Goal: Information Seeking & Learning: Find contact information

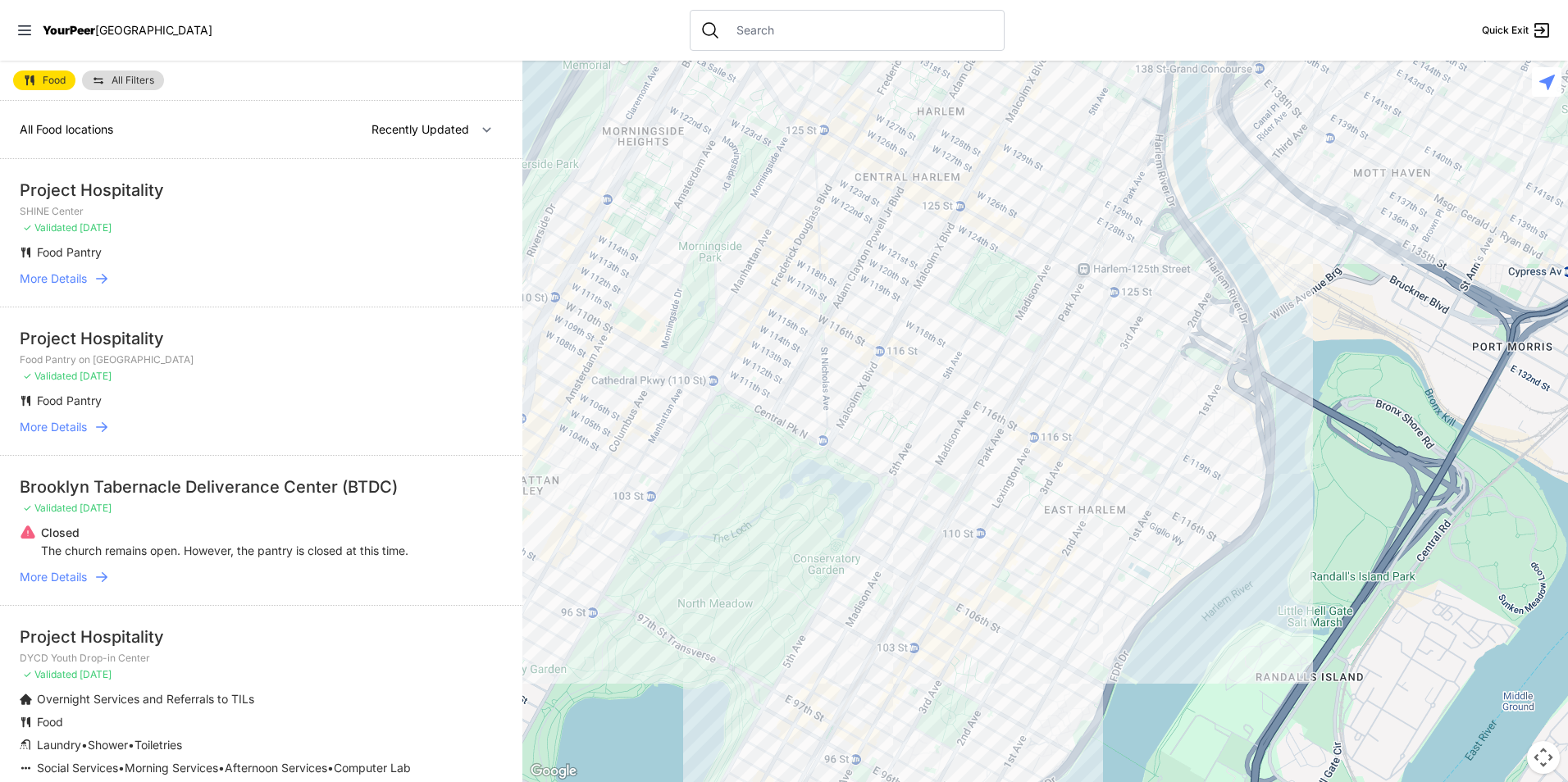
select select "recentlyUpdated"
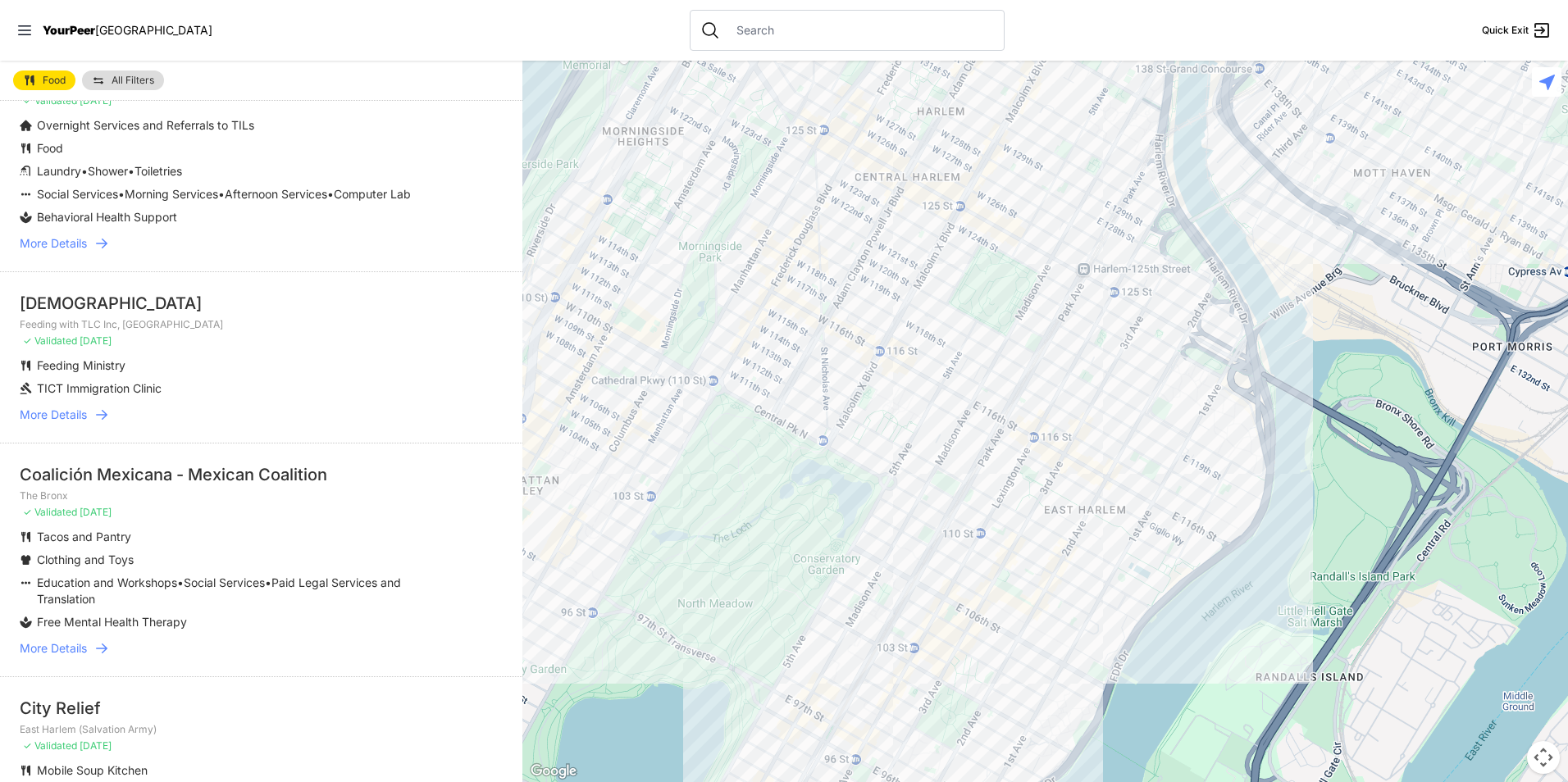
click at [9, 31] on nav "YourPeer [GEOGRAPHIC_DATA] Quick Exit" at bounding box center [784, 30] width 1568 height 61
click at [20, 25] on icon at bounding box center [25, 30] width 16 height 16
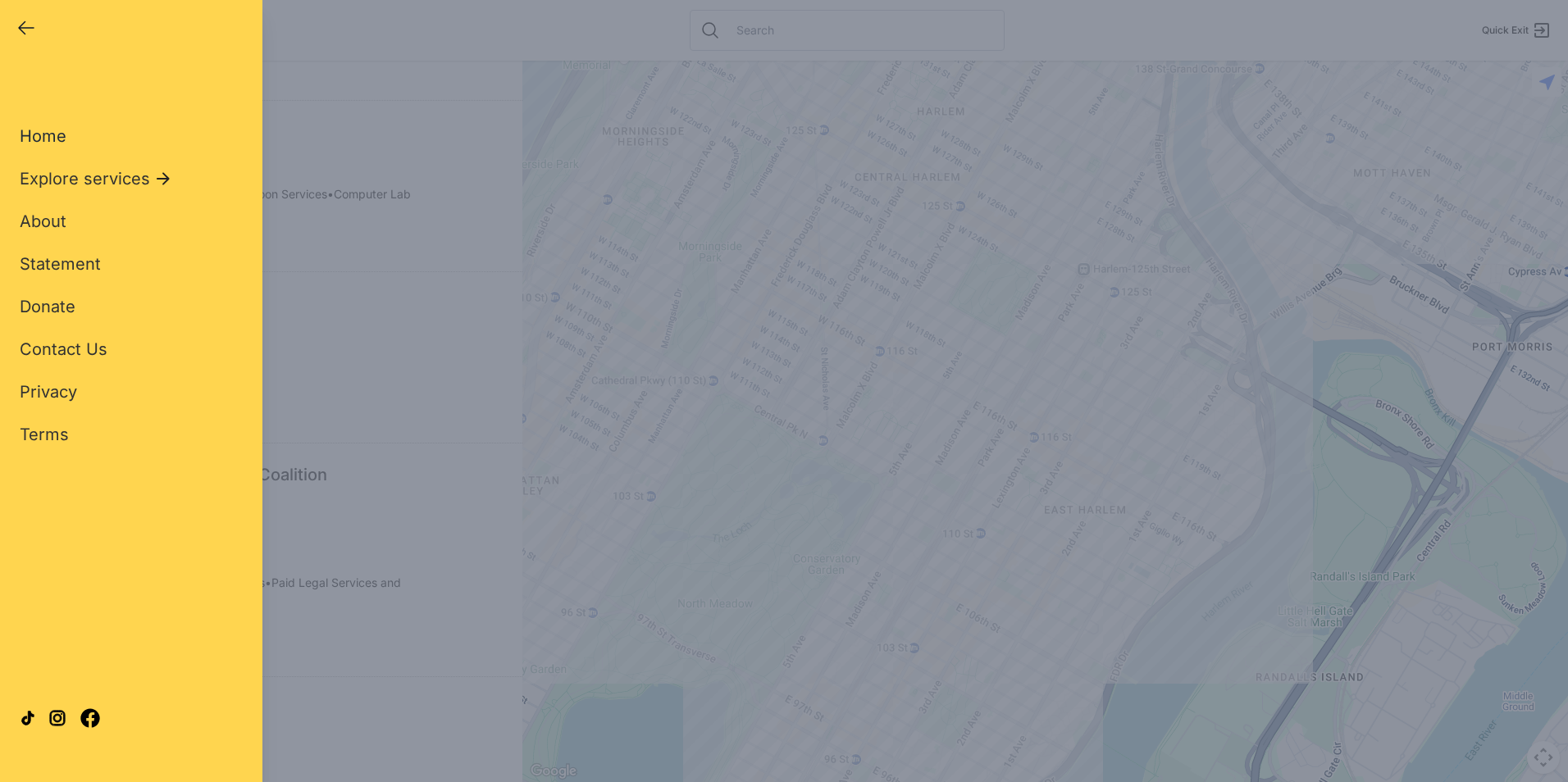
click at [43, 138] on span "Home" at bounding box center [43, 136] width 47 height 20
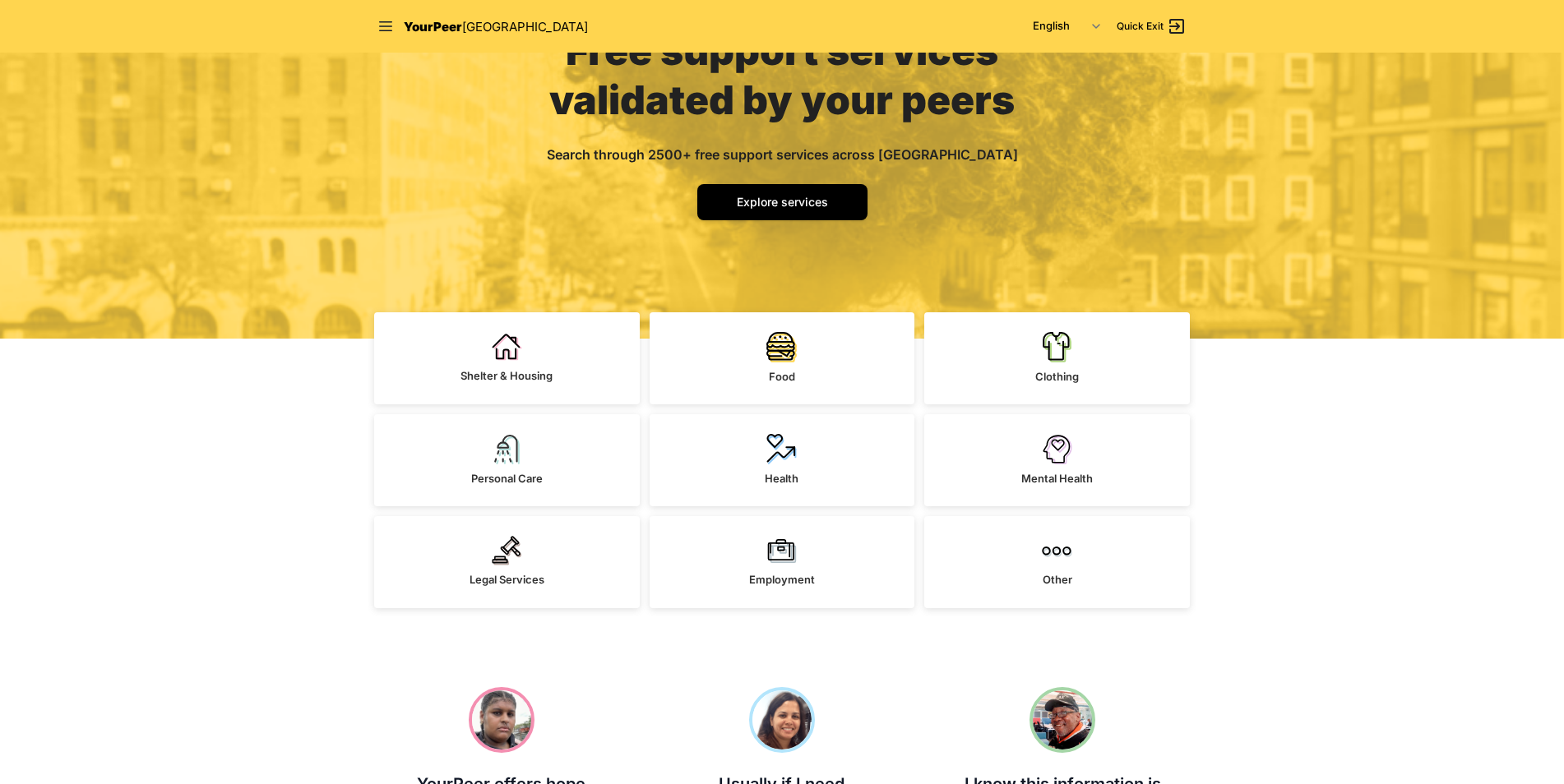
scroll to position [165, 0]
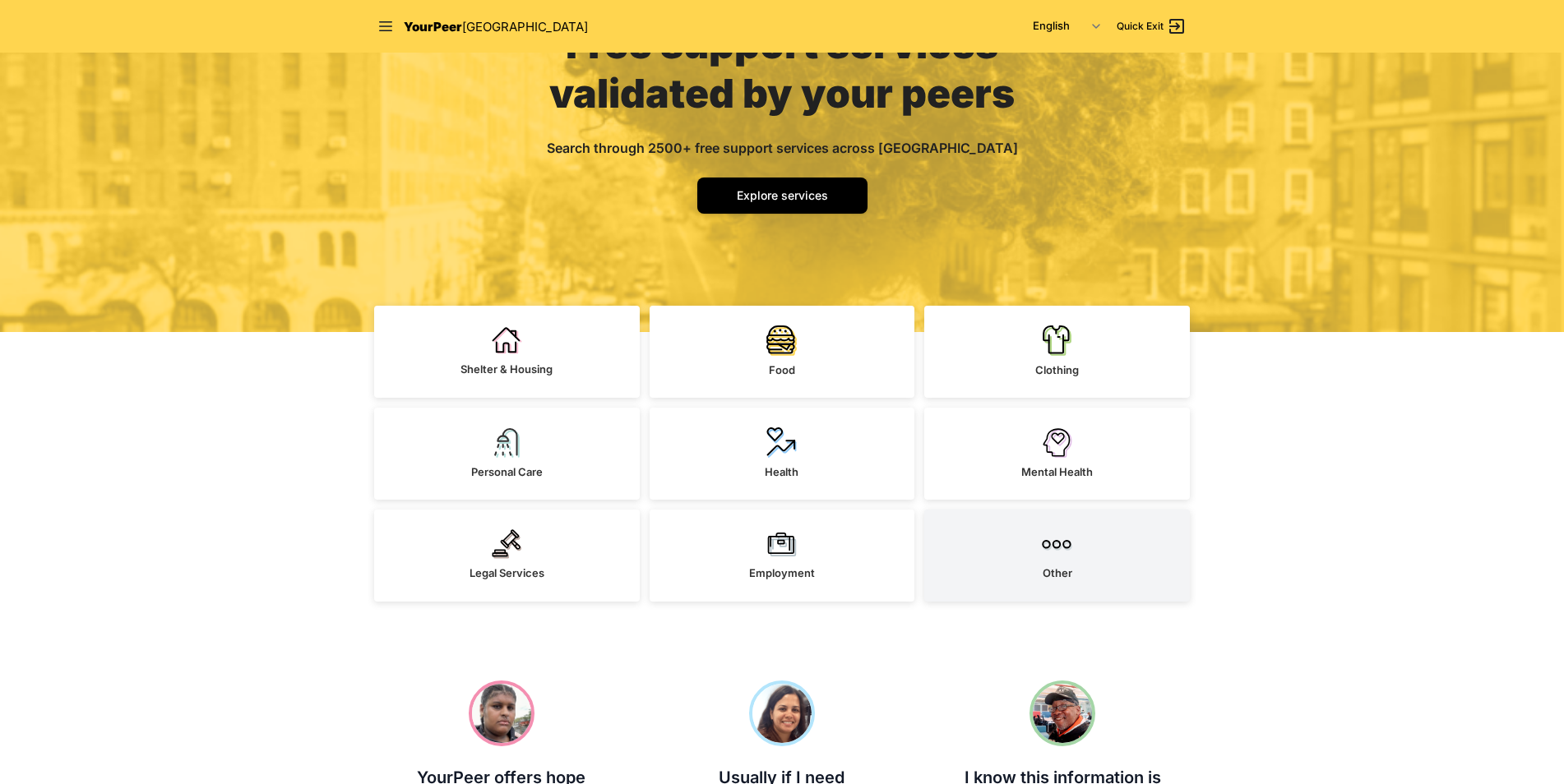
click at [1040, 544] on link "Other" at bounding box center [1057, 556] width 265 height 92
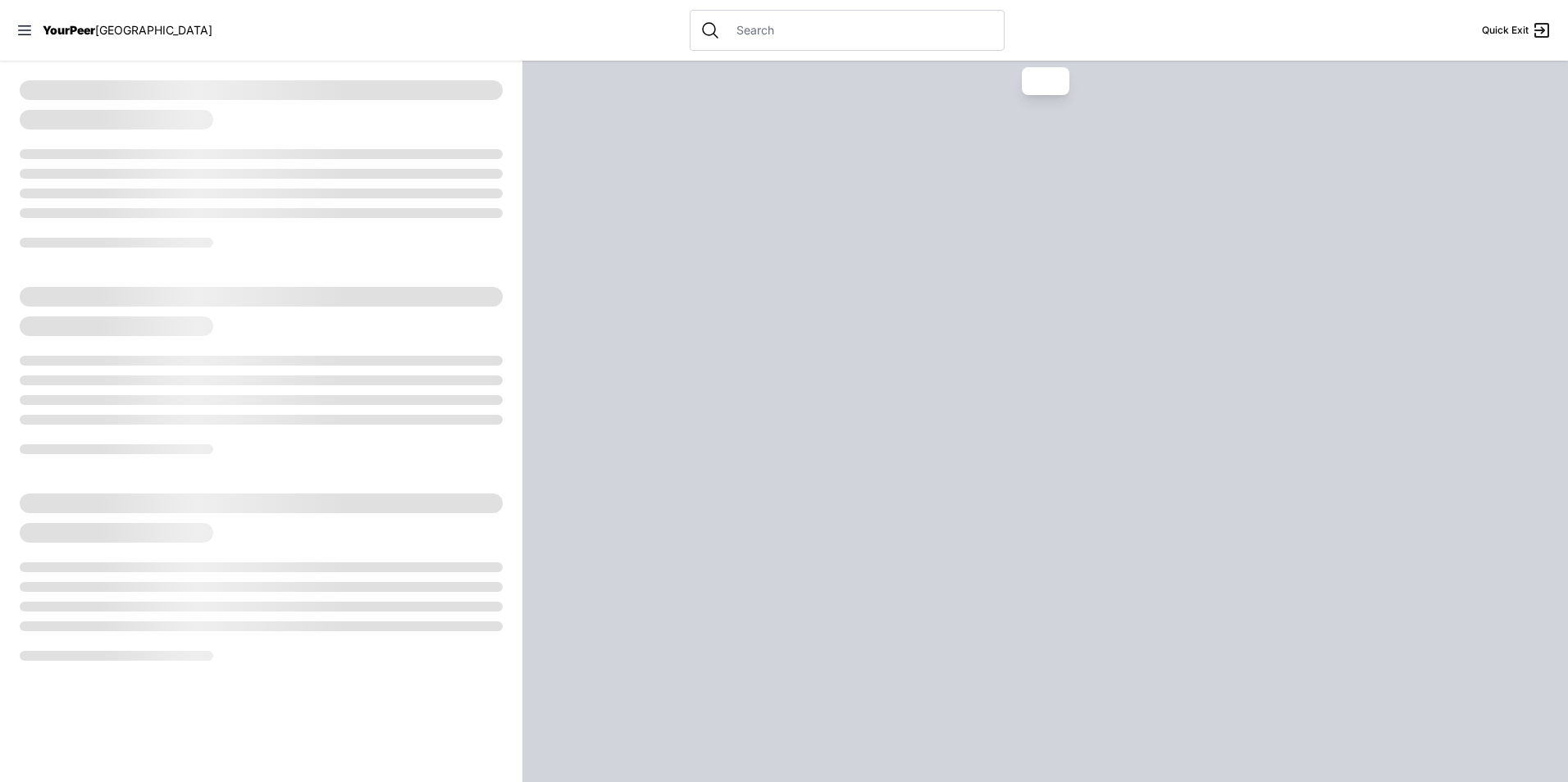
select select "recentlyUpdated"
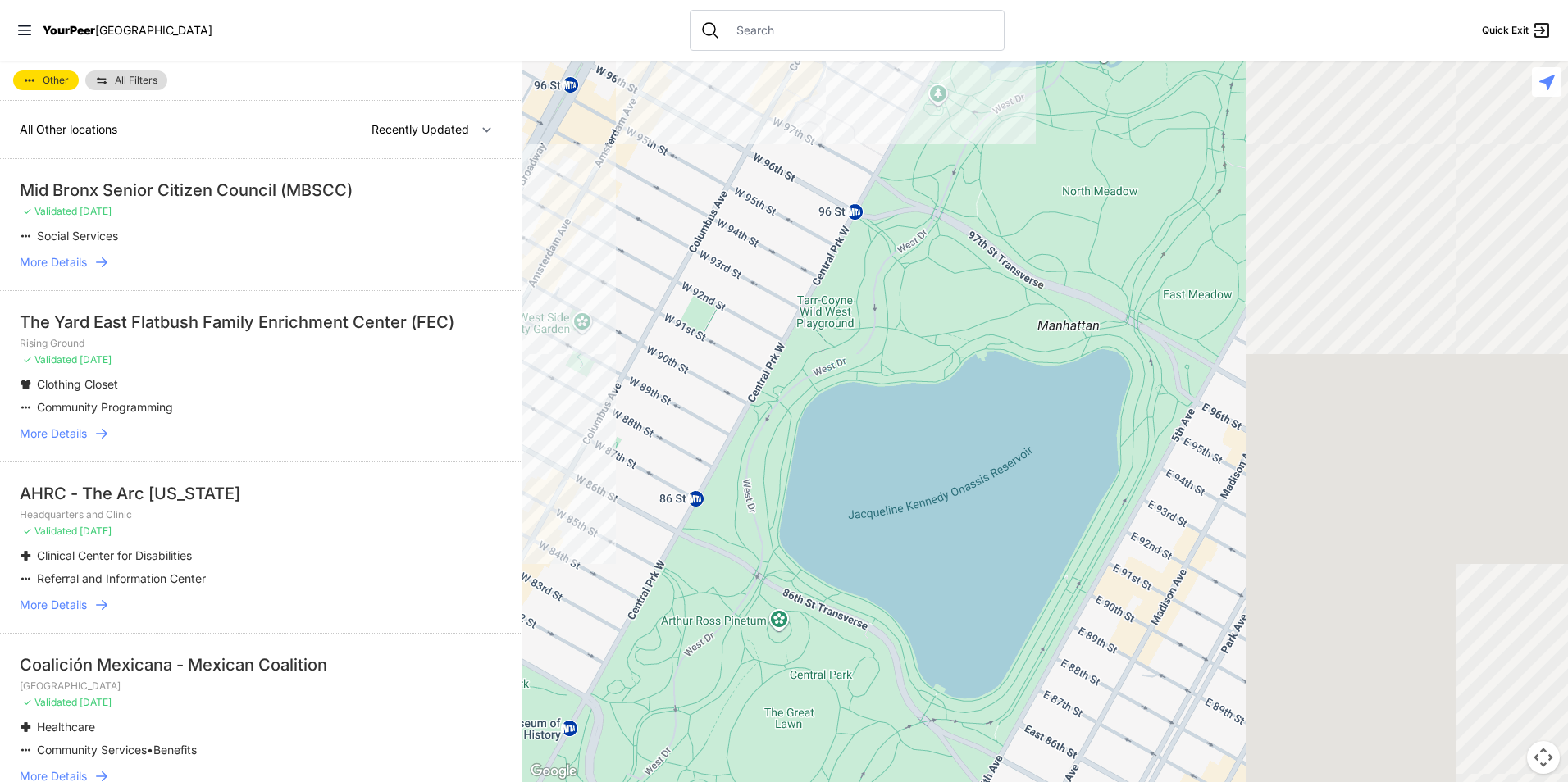
drag, startPoint x: 1070, startPoint y: 538, endPoint x: 584, endPoint y: 539, distance: 486.0
click at [585, 539] on div at bounding box center [1045, 421] width 1045 height 721
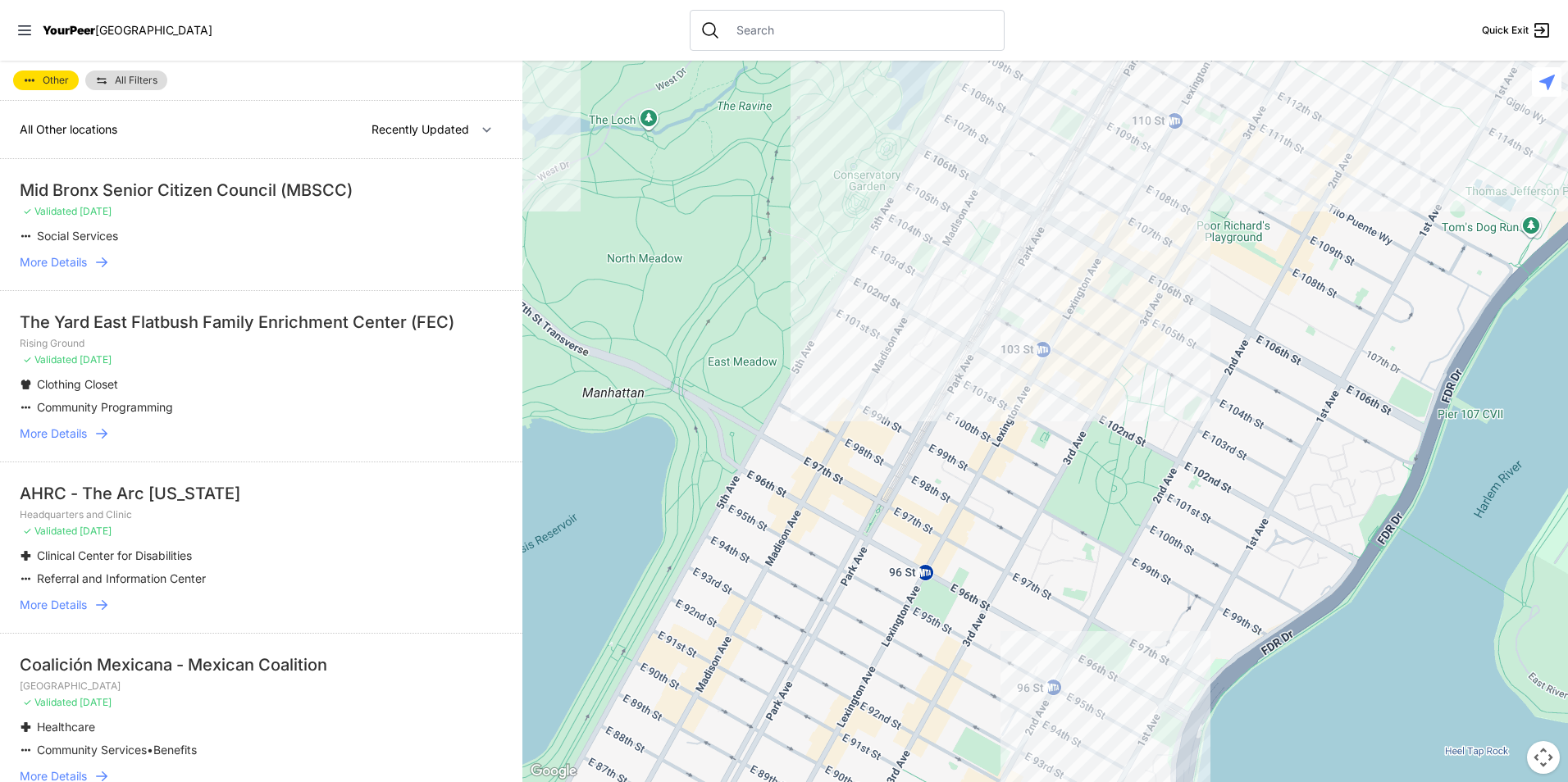
drag, startPoint x: 1098, startPoint y: 419, endPoint x: 850, endPoint y: 489, distance: 257.7
click at [850, 489] on div at bounding box center [1045, 421] width 1045 height 721
click at [1071, 726] on div at bounding box center [1045, 421] width 1045 height 721
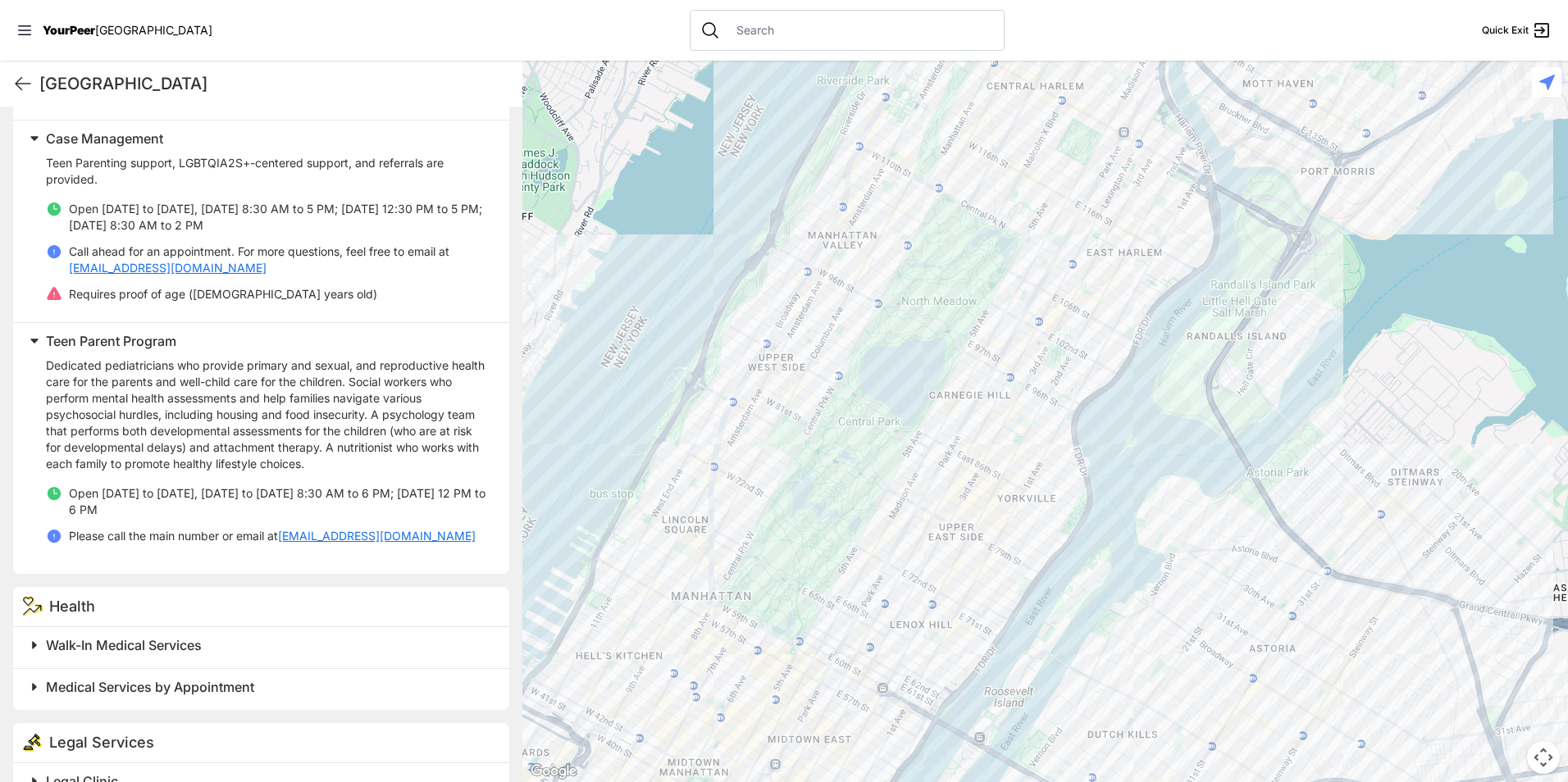
scroll to position [570, 0]
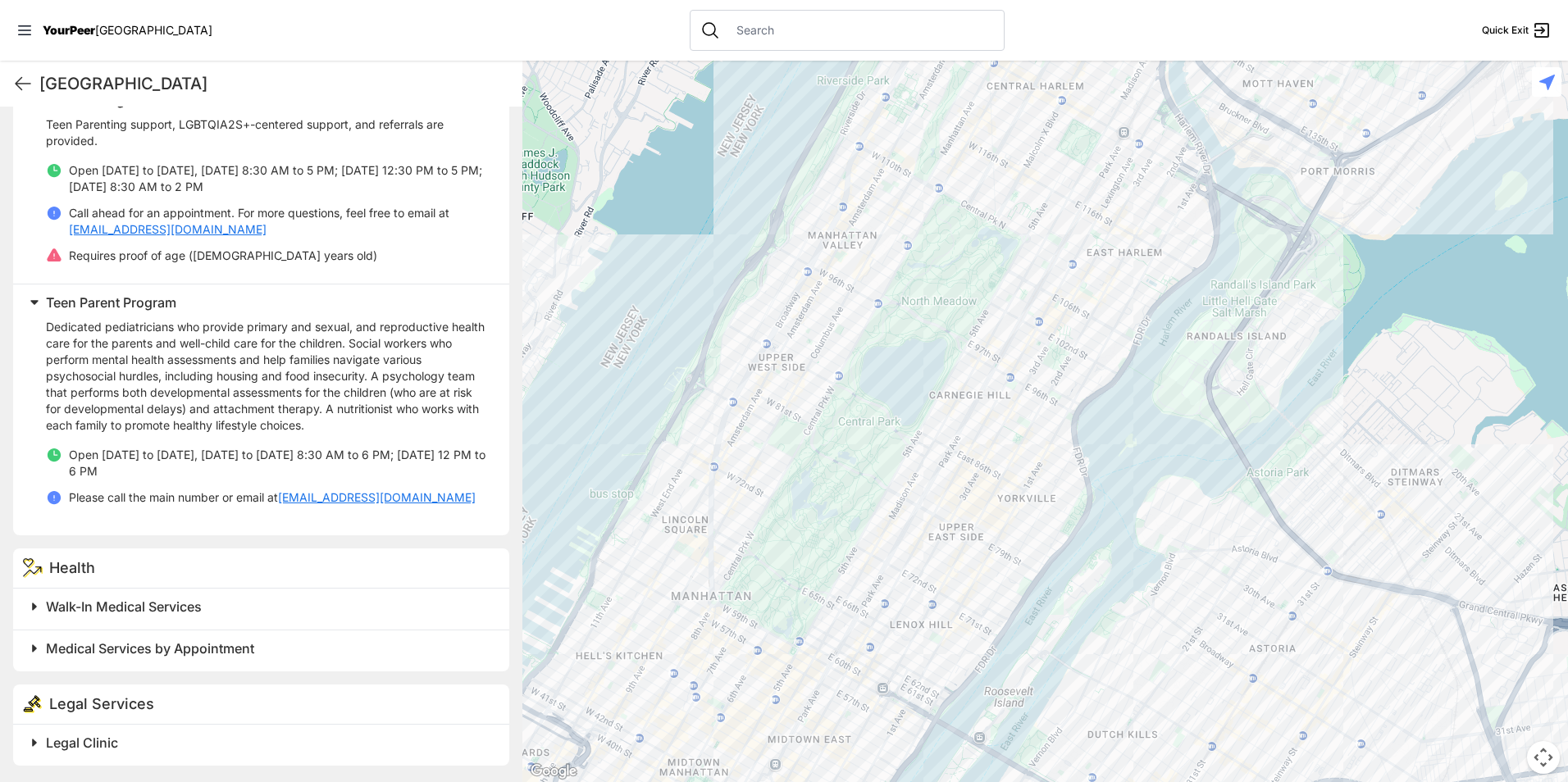
click at [126, 736] on h2 "Legal Clinic" at bounding box center [268, 743] width 444 height 20
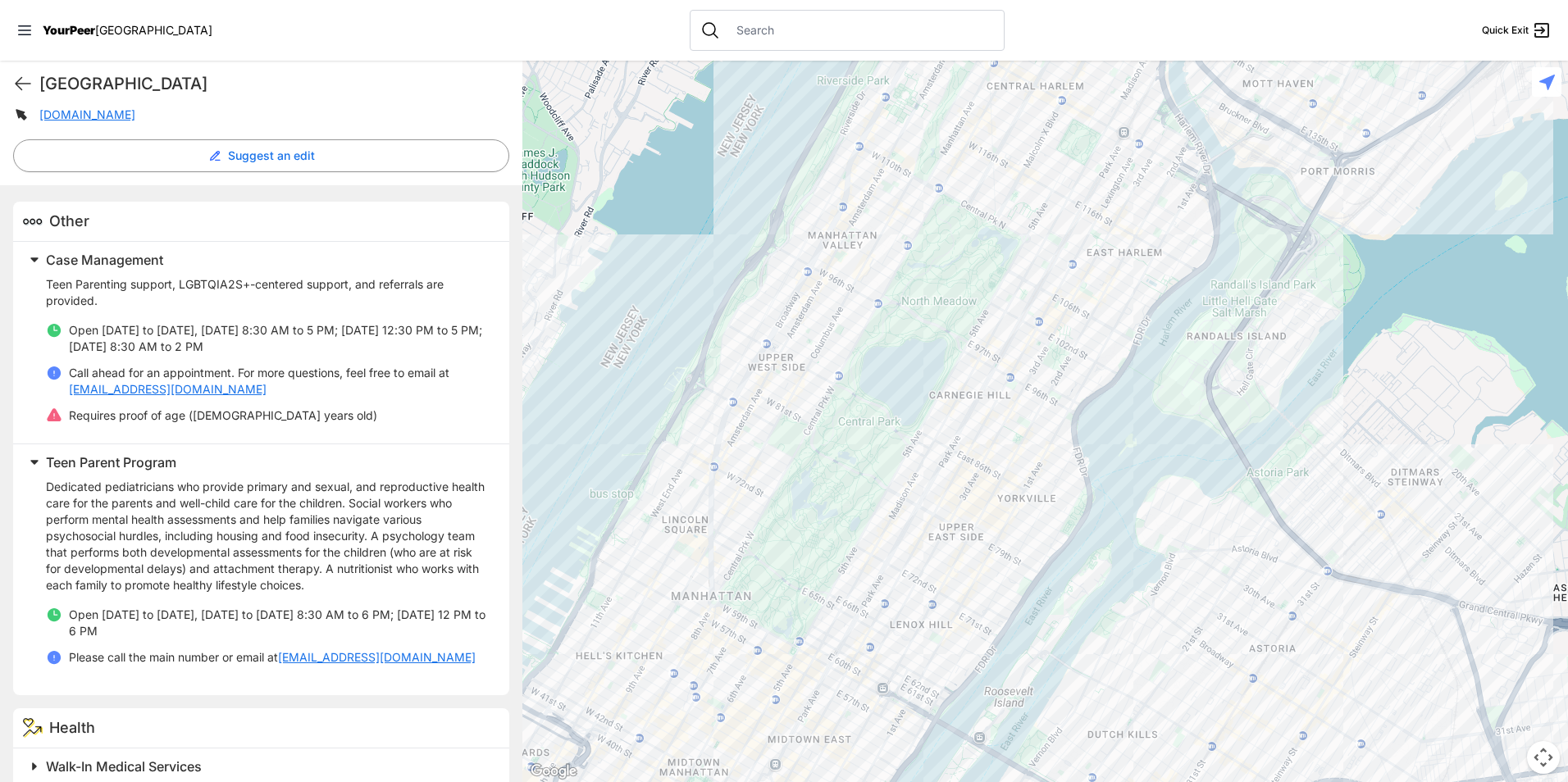
scroll to position [737, 0]
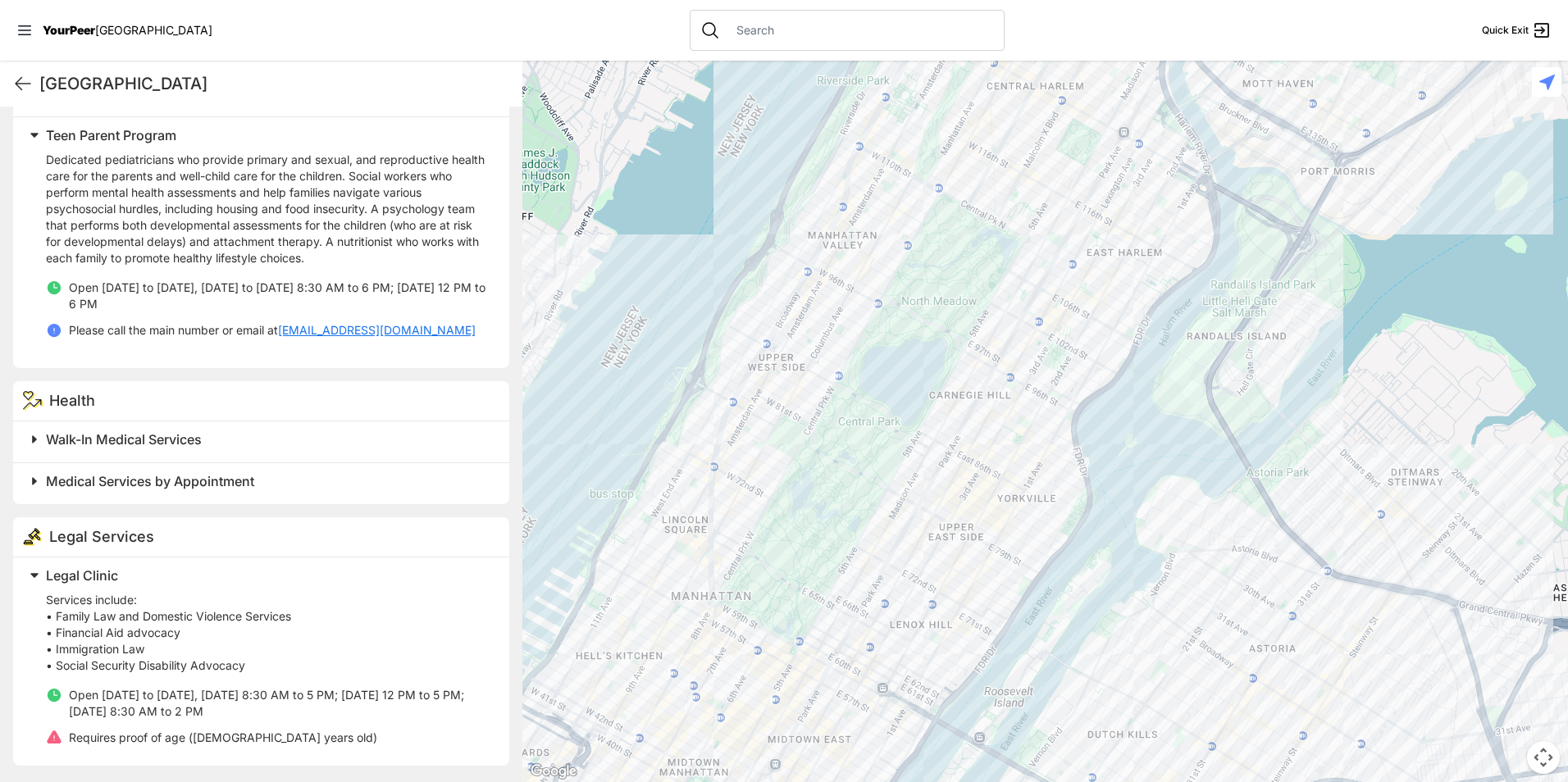
click at [87, 569] on span "Legal Clinic" at bounding box center [82, 576] width 72 height 16
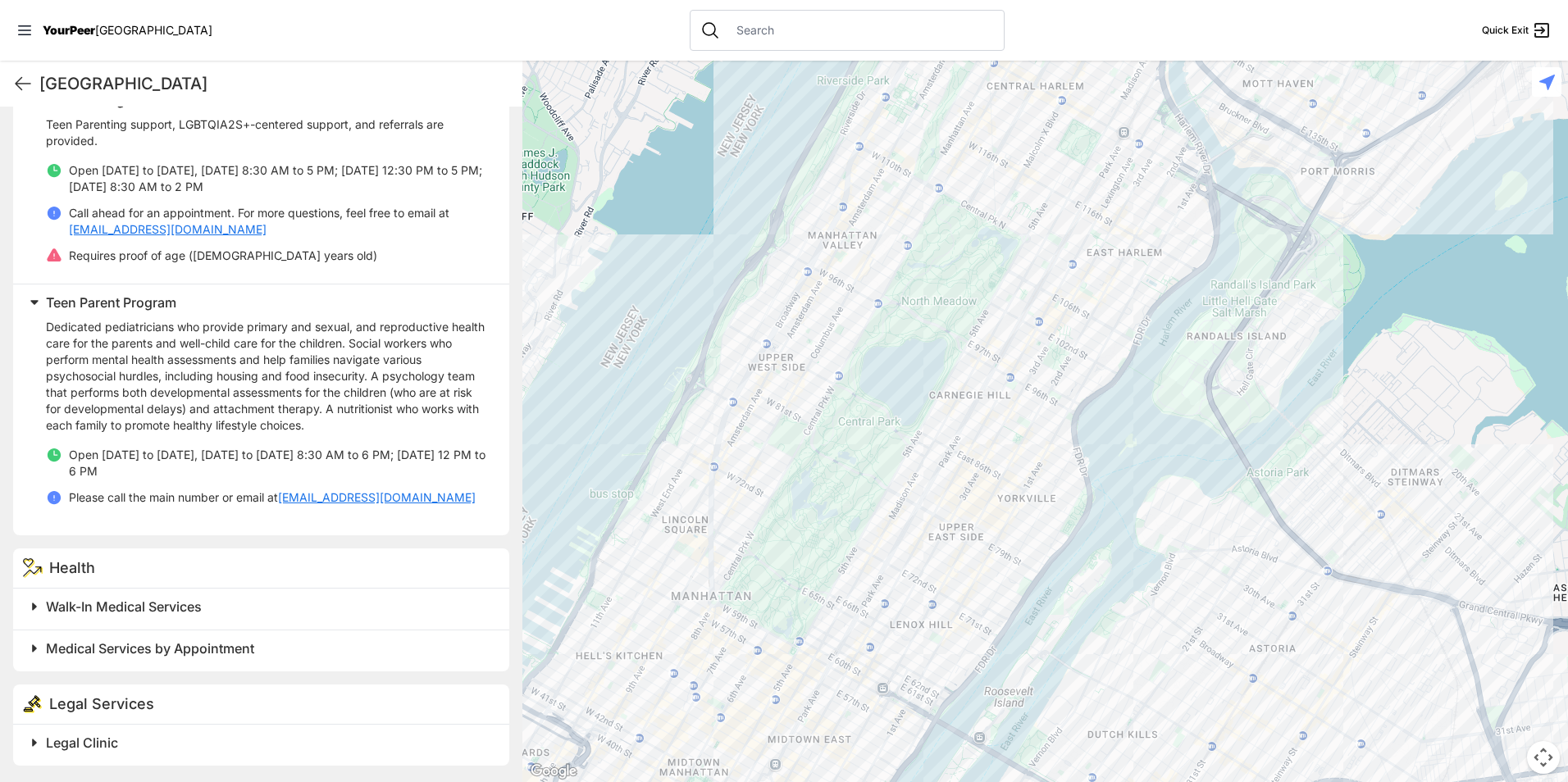
scroll to position [570, 0]
click at [100, 738] on span "Legal Clinic" at bounding box center [82, 743] width 72 height 16
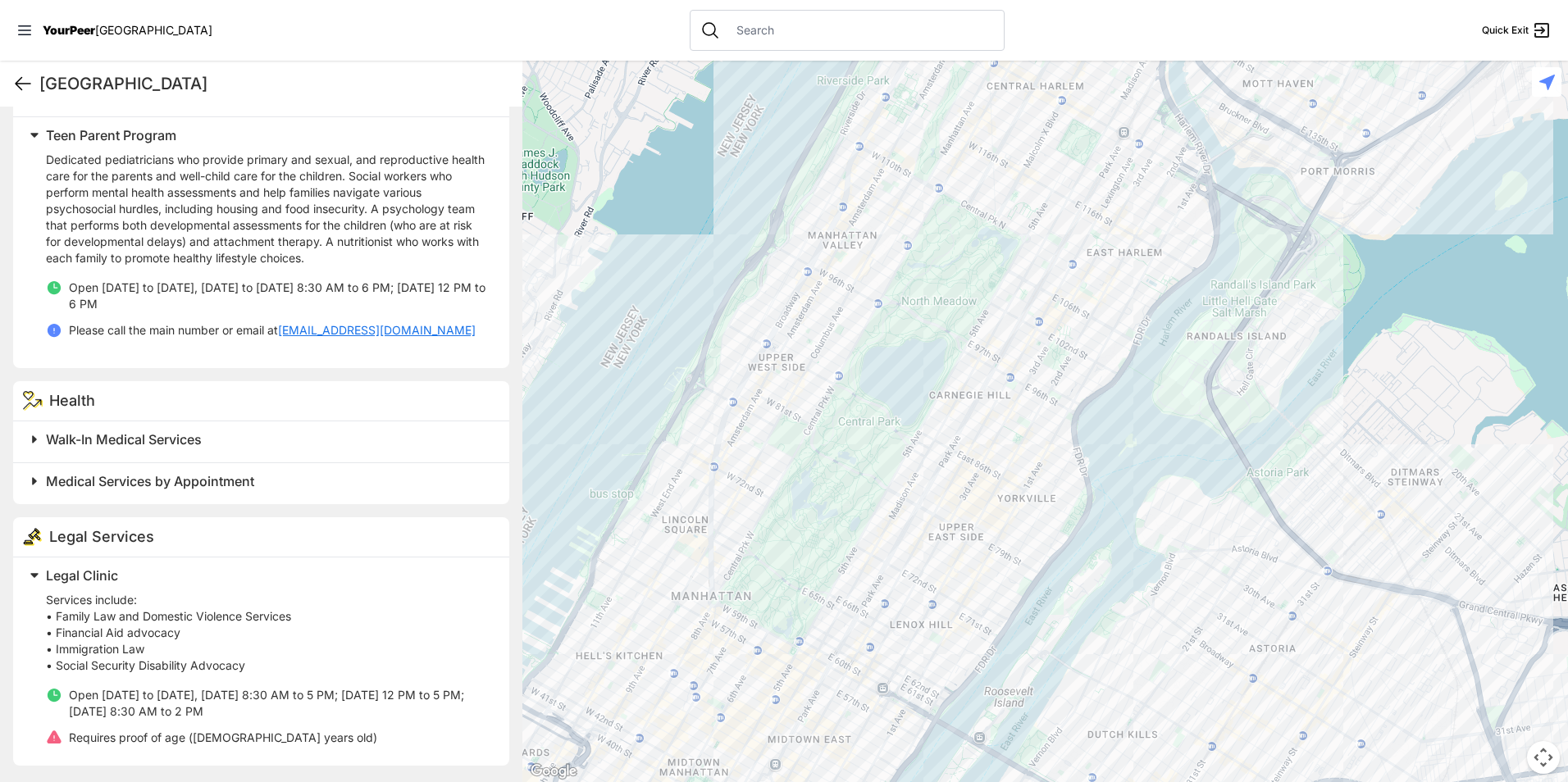
click at [17, 88] on icon at bounding box center [23, 84] width 20 height 20
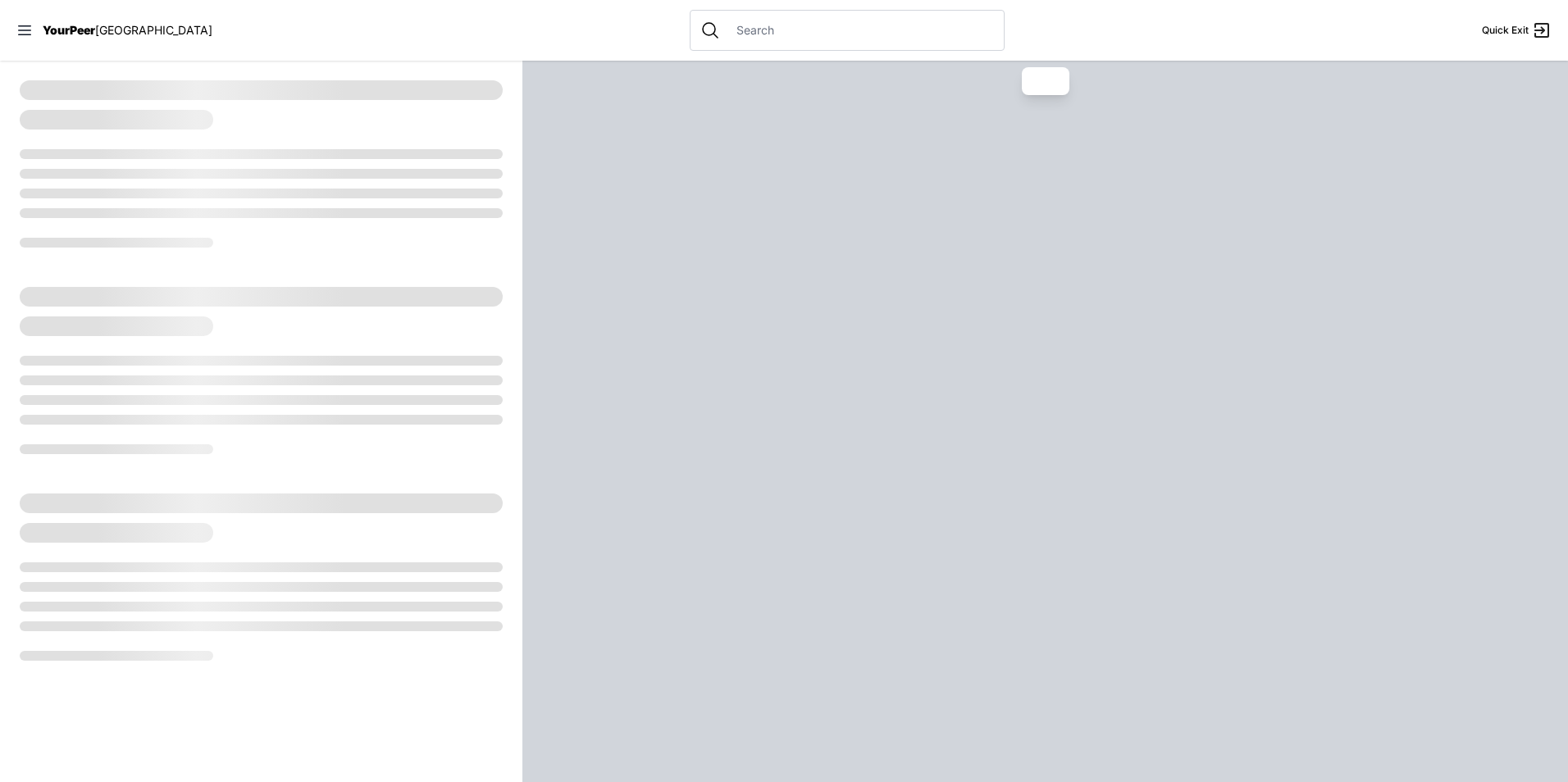
select select "recentlyUpdated"
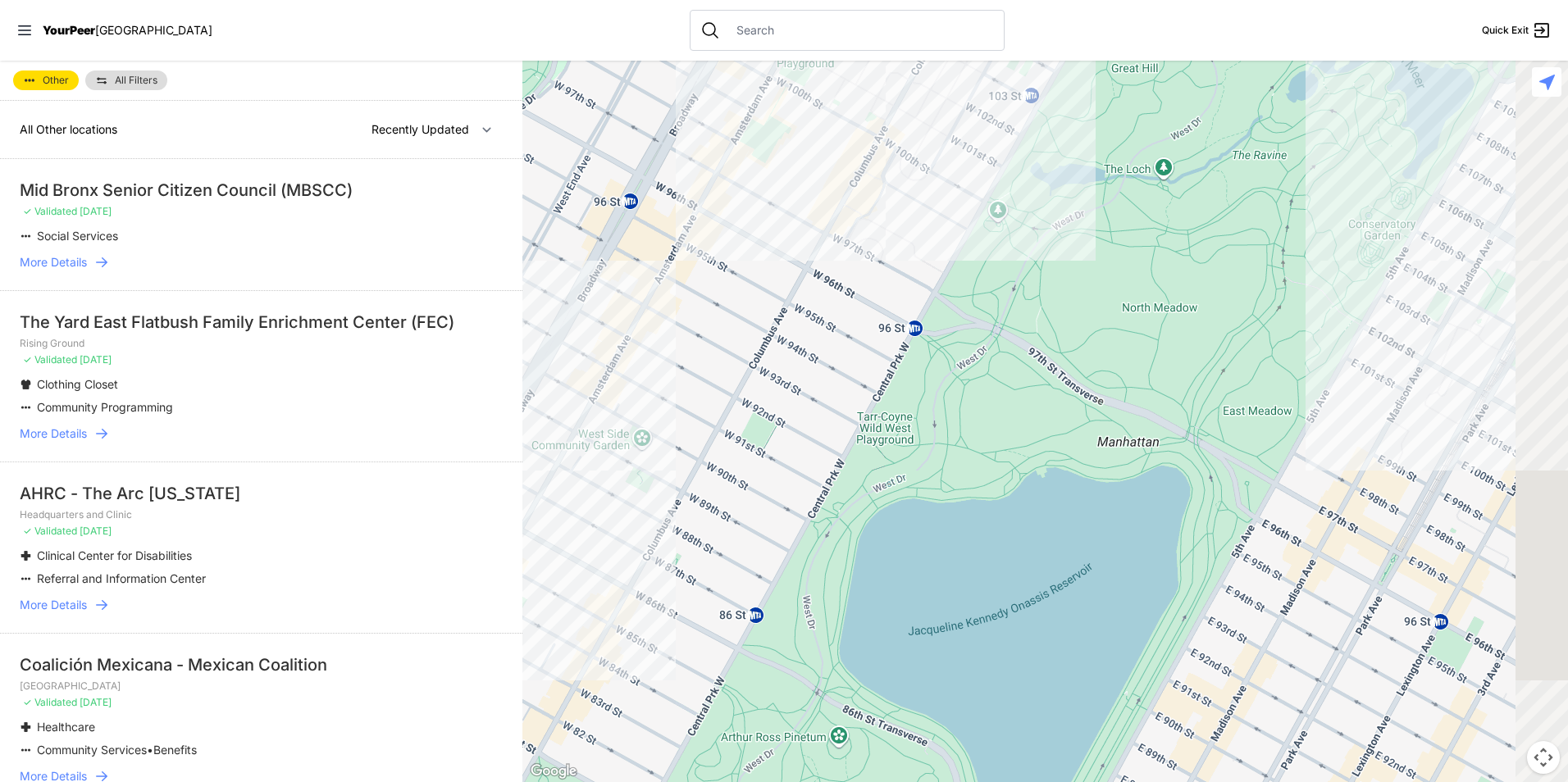
drag, startPoint x: 932, startPoint y: 439, endPoint x: 431, endPoint y: 537, distance: 510.5
click at [420, 552] on main "Other All Filters All Other locations Nearby Recently Updated Most Services Mid…" at bounding box center [784, 421] width 1568 height 721
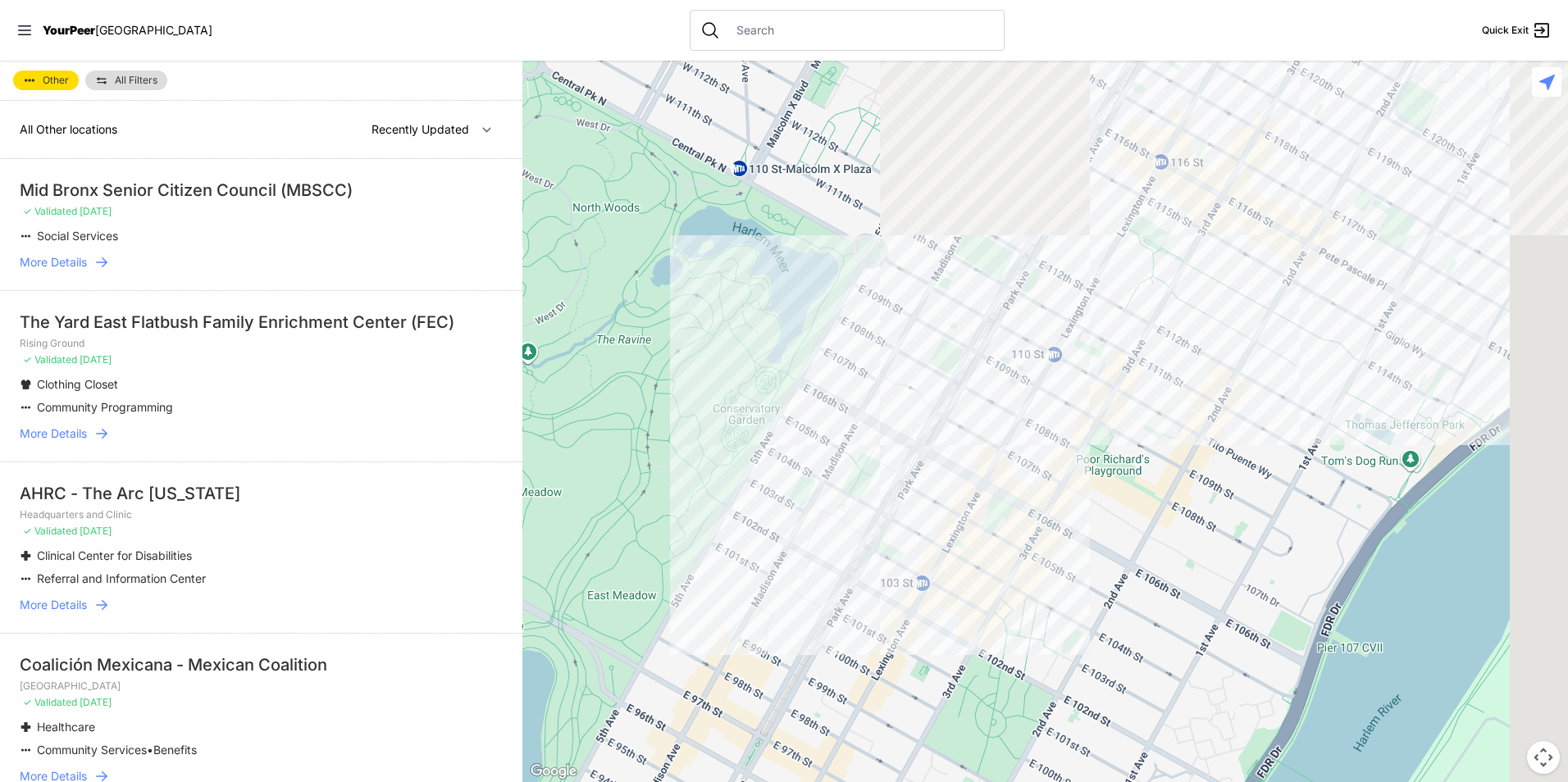
drag, startPoint x: 1202, startPoint y: 407, endPoint x: 666, endPoint y: 691, distance: 606.6
click at [666, 691] on div at bounding box center [1045, 421] width 1045 height 721
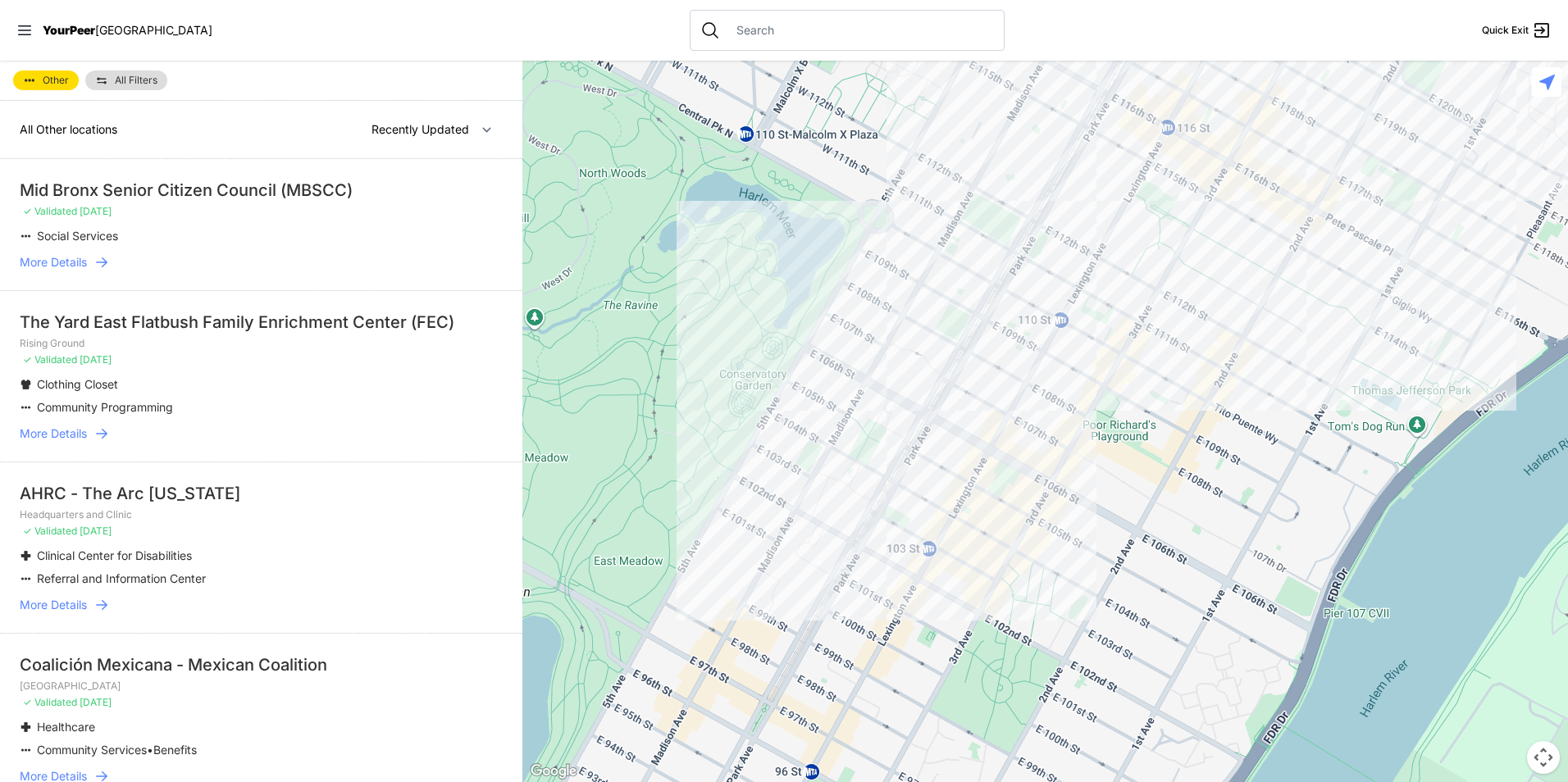
drag, startPoint x: 996, startPoint y: 343, endPoint x: 1289, endPoint y: 216, distance: 319.3
click at [1289, 216] on div at bounding box center [1045, 421] width 1045 height 721
click at [767, 586] on div at bounding box center [1045, 421] width 1045 height 721
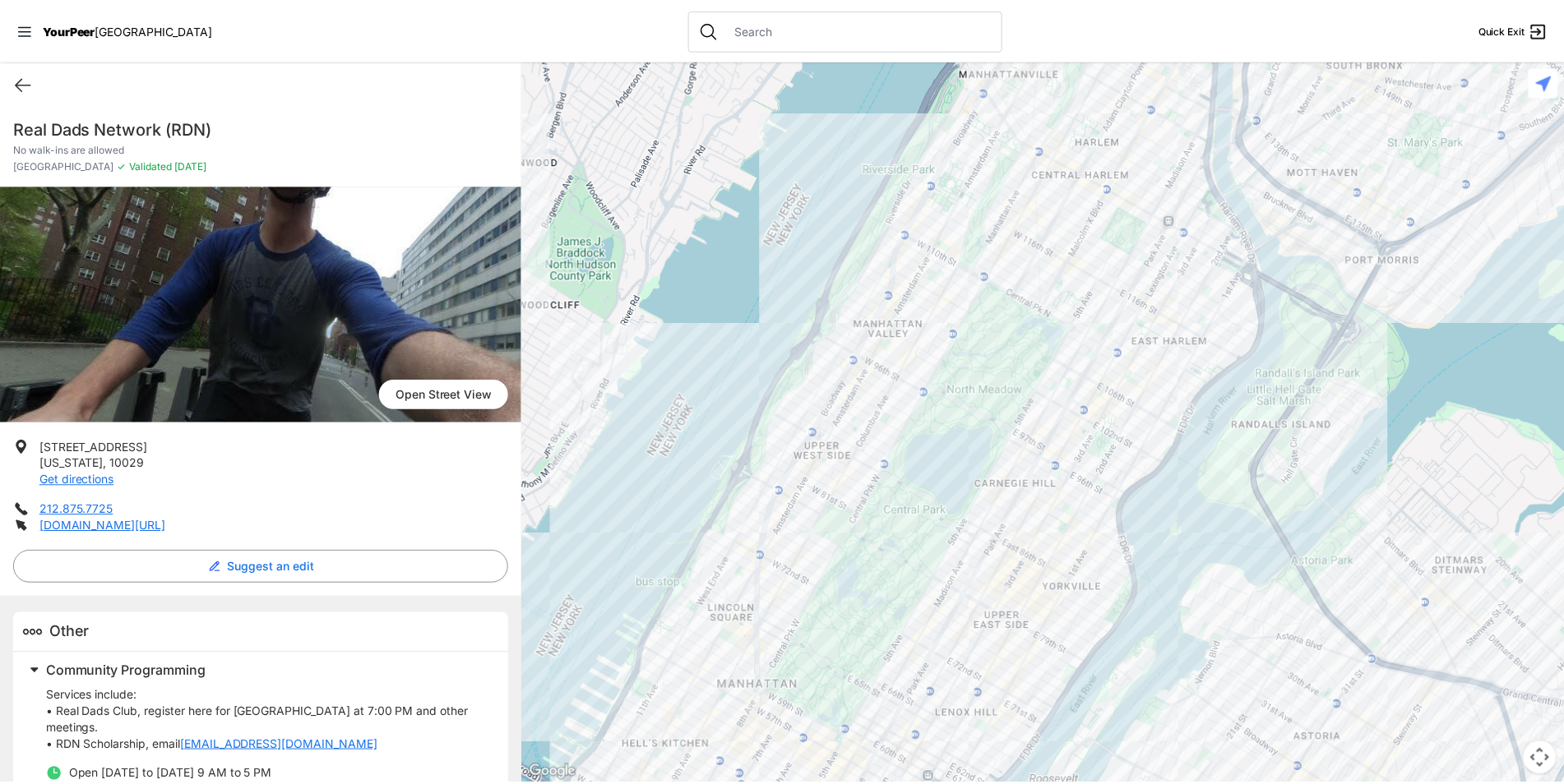
scroll to position [45, 0]
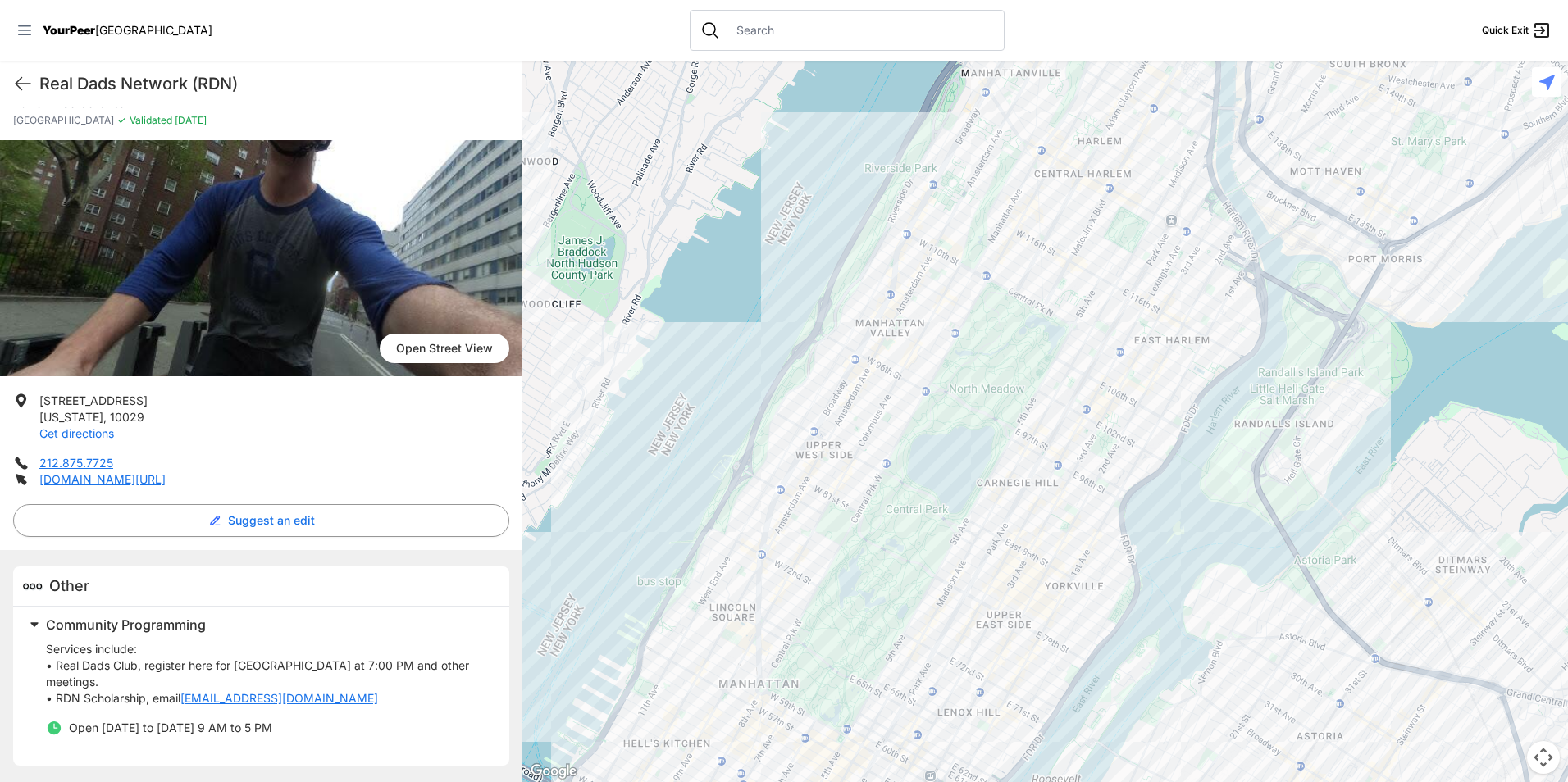
click at [21, 30] on icon at bounding box center [25, 30] width 13 height 10
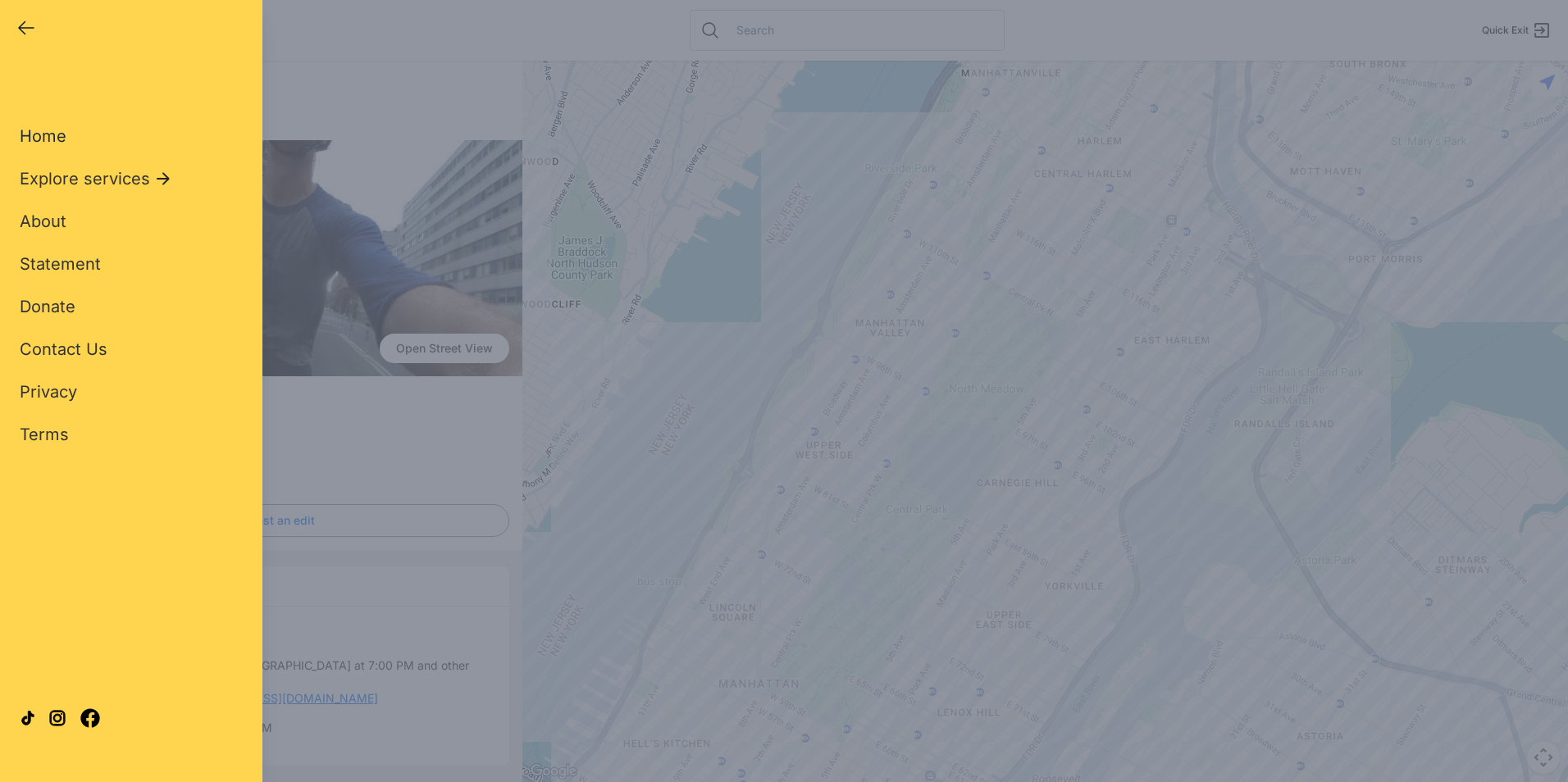
click at [44, 138] on span "Home" at bounding box center [43, 136] width 47 height 20
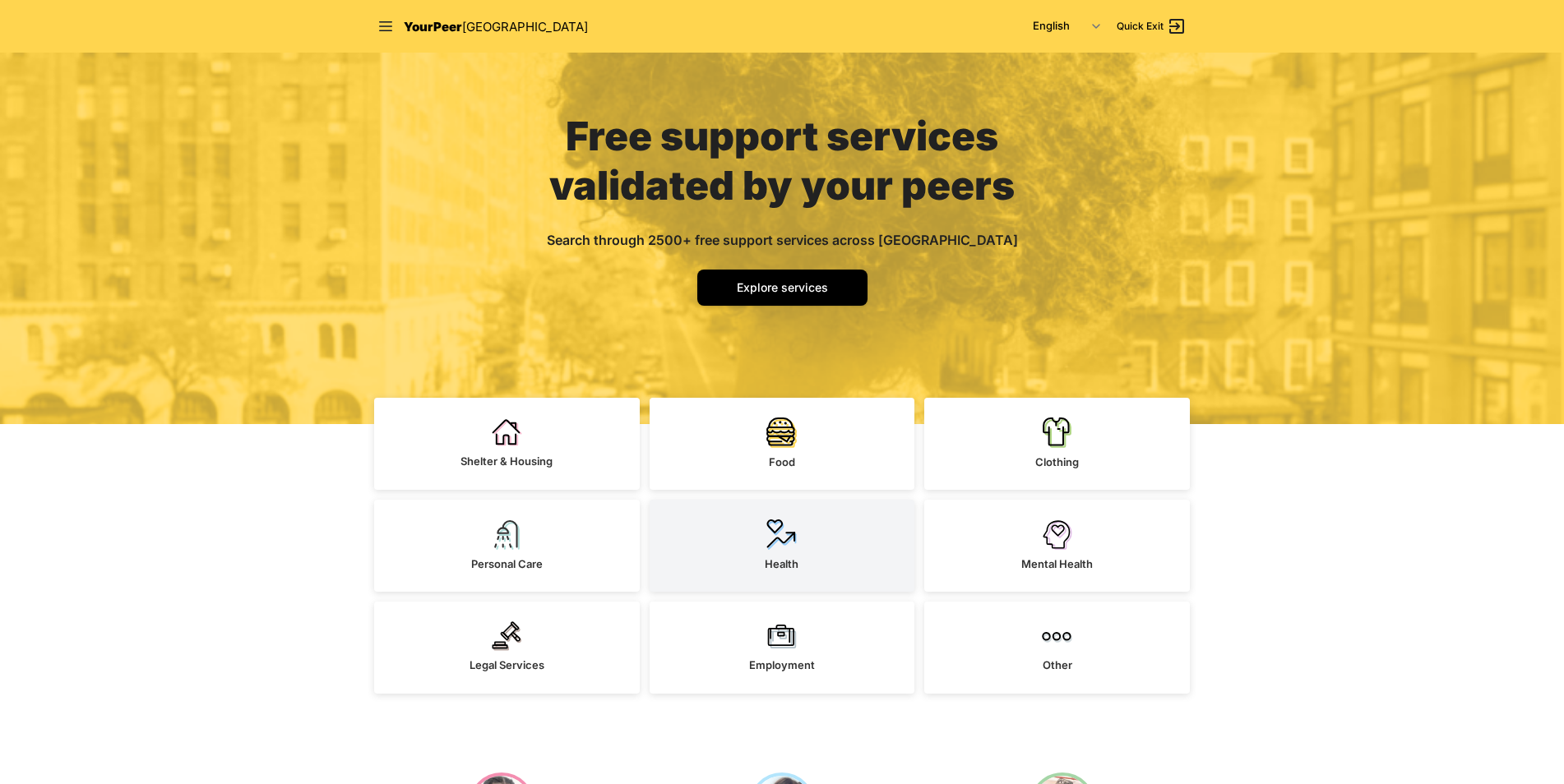
scroll to position [82, 0]
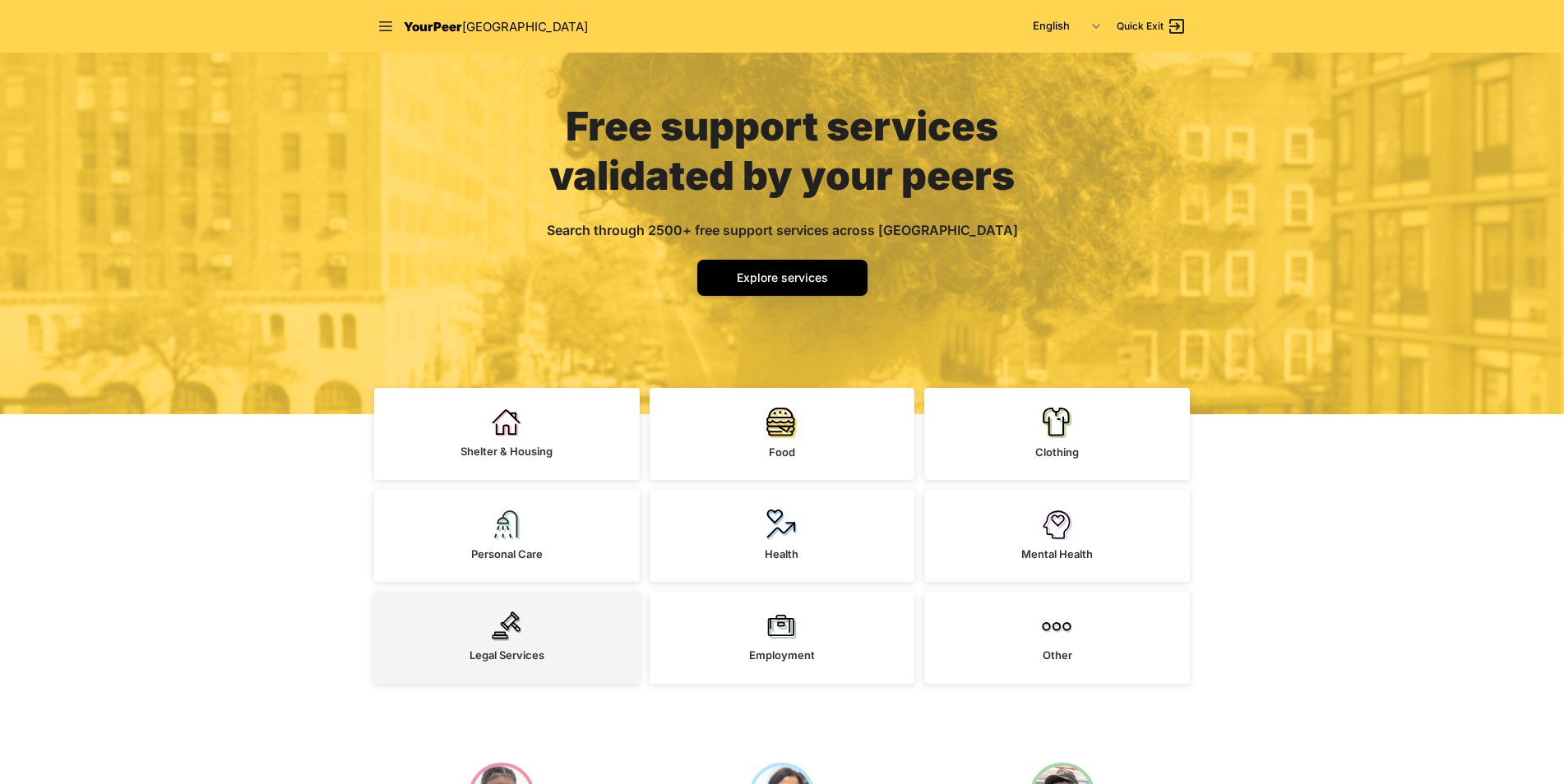
click at [539, 630] on link "Legal Services" at bounding box center [507, 638] width 265 height 92
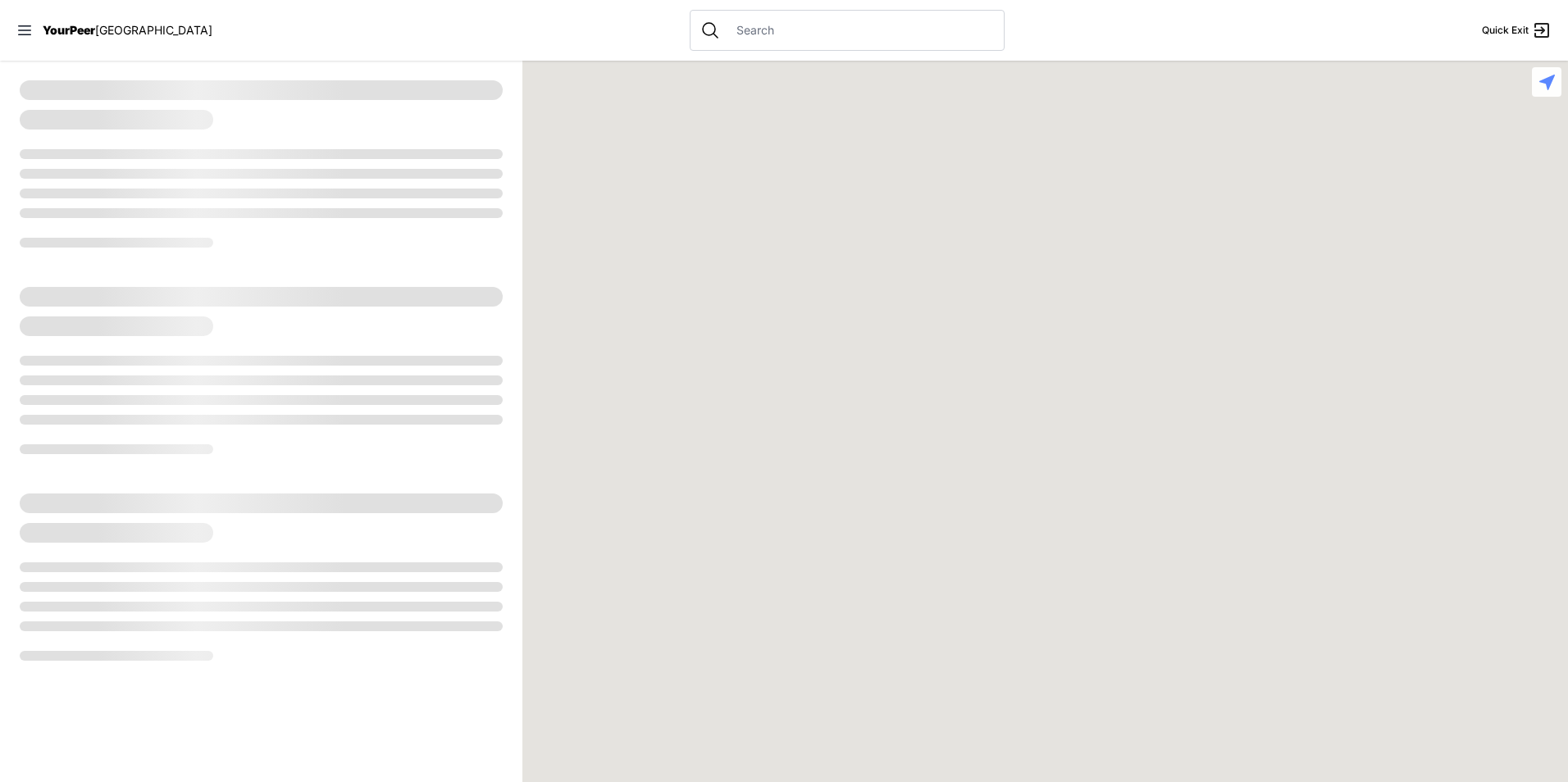
select select "recentlyUpdated"
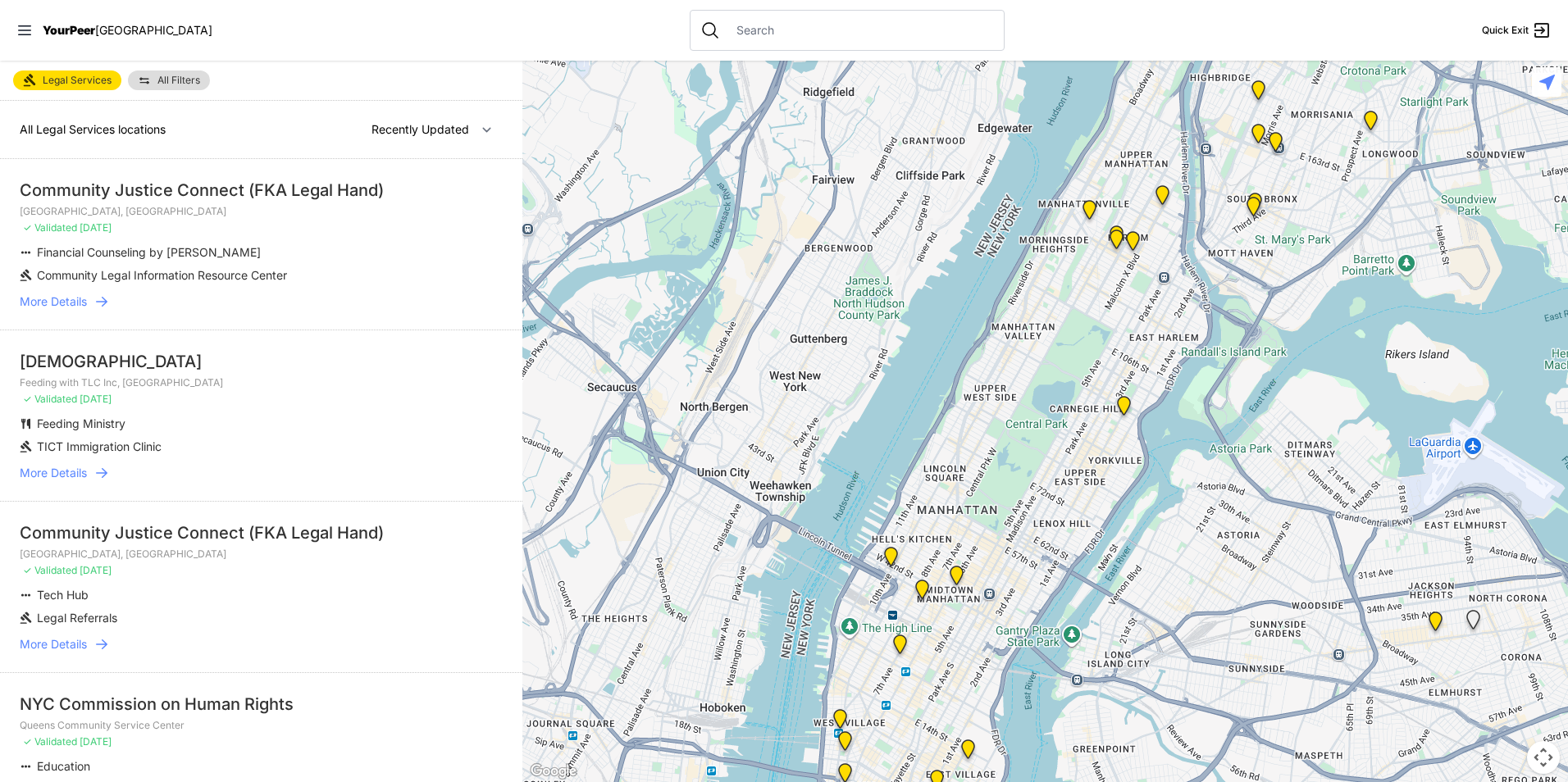
click at [1126, 401] on img "Teen Health Center" at bounding box center [1123, 409] width 21 height 26
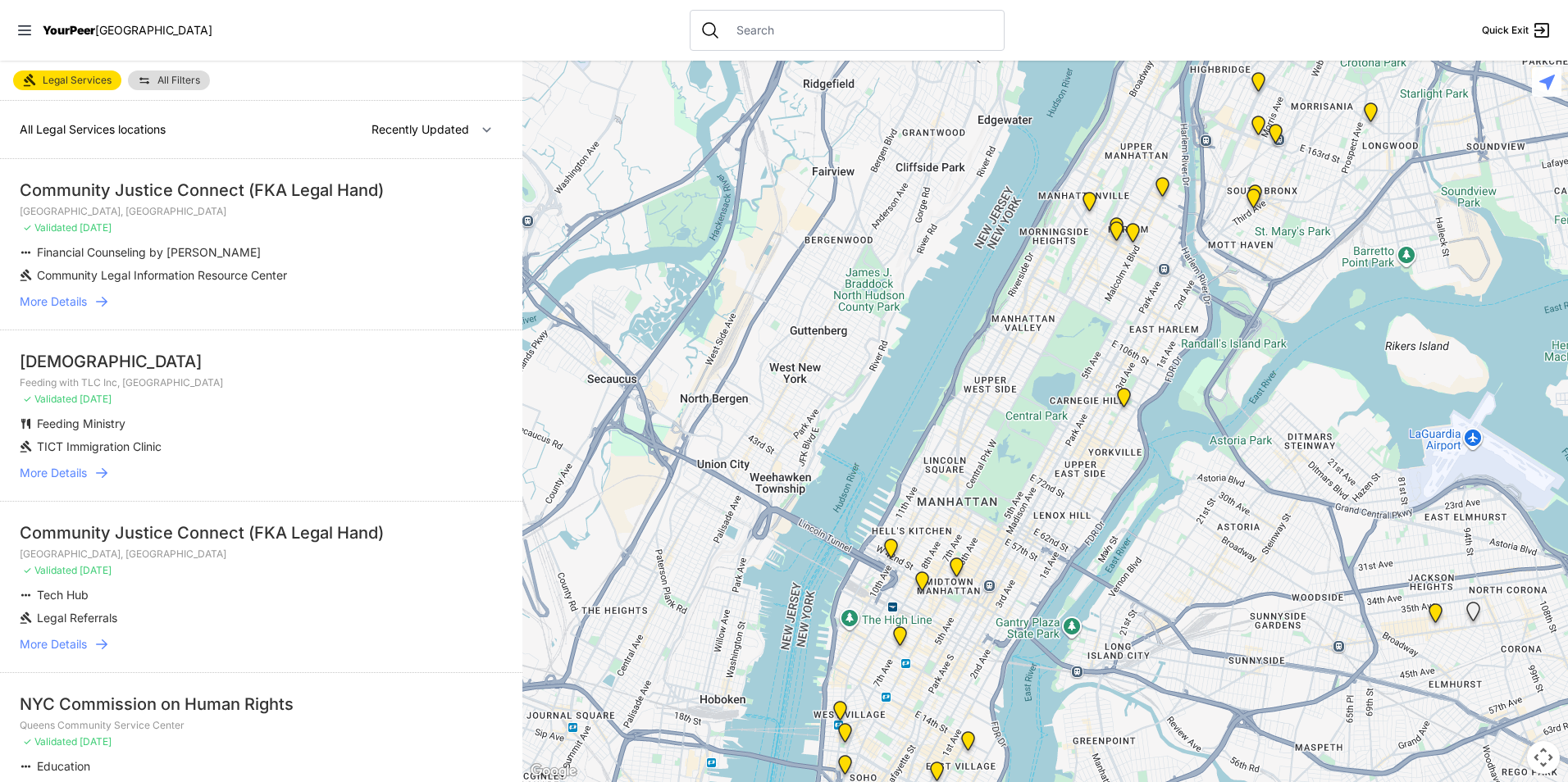
click at [1118, 398] on img "Teen Health Center" at bounding box center [1123, 401] width 21 height 26
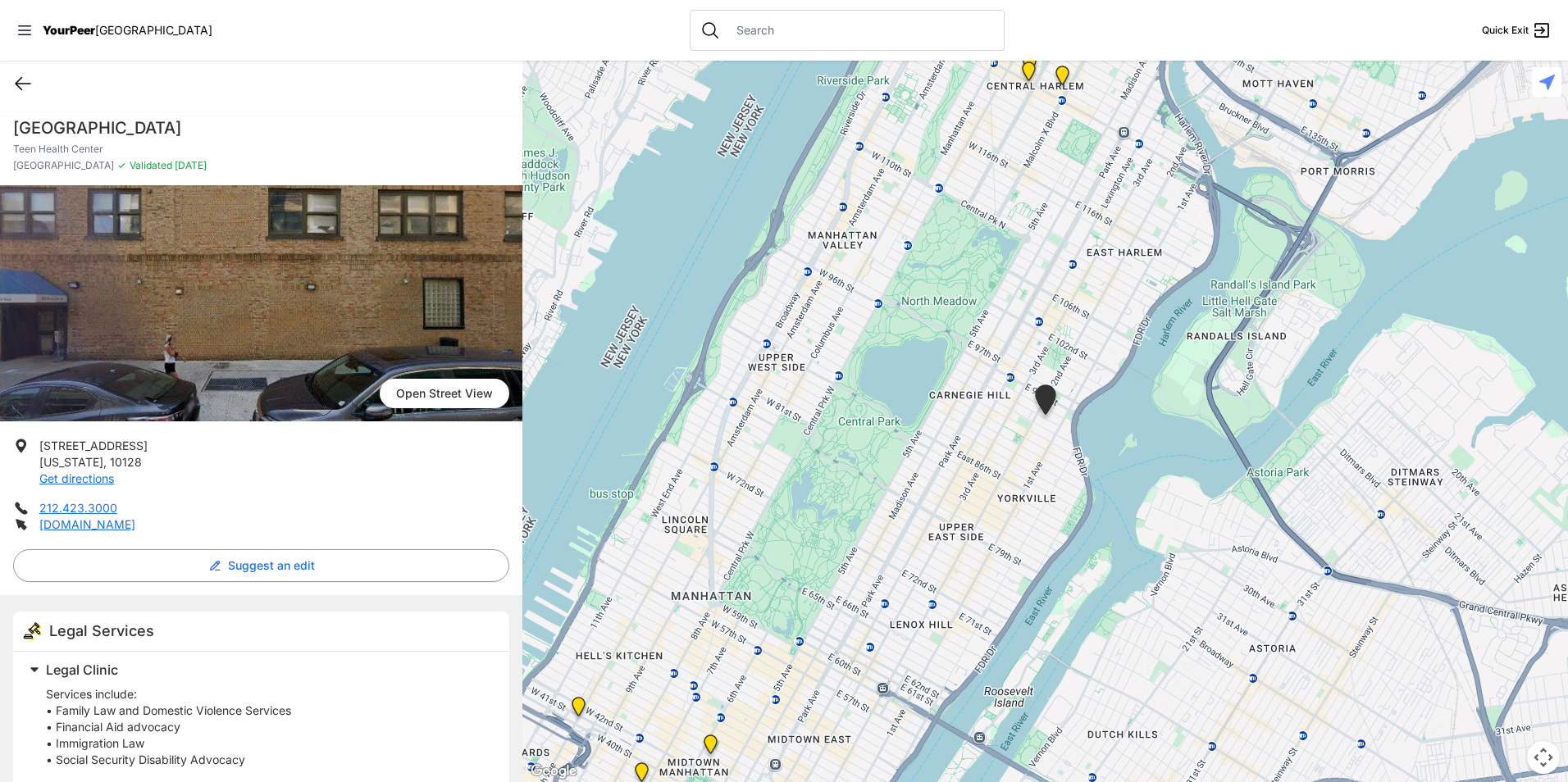
click at [22, 84] on icon at bounding box center [23, 84] width 15 height 12
select select "recentlyUpdated"
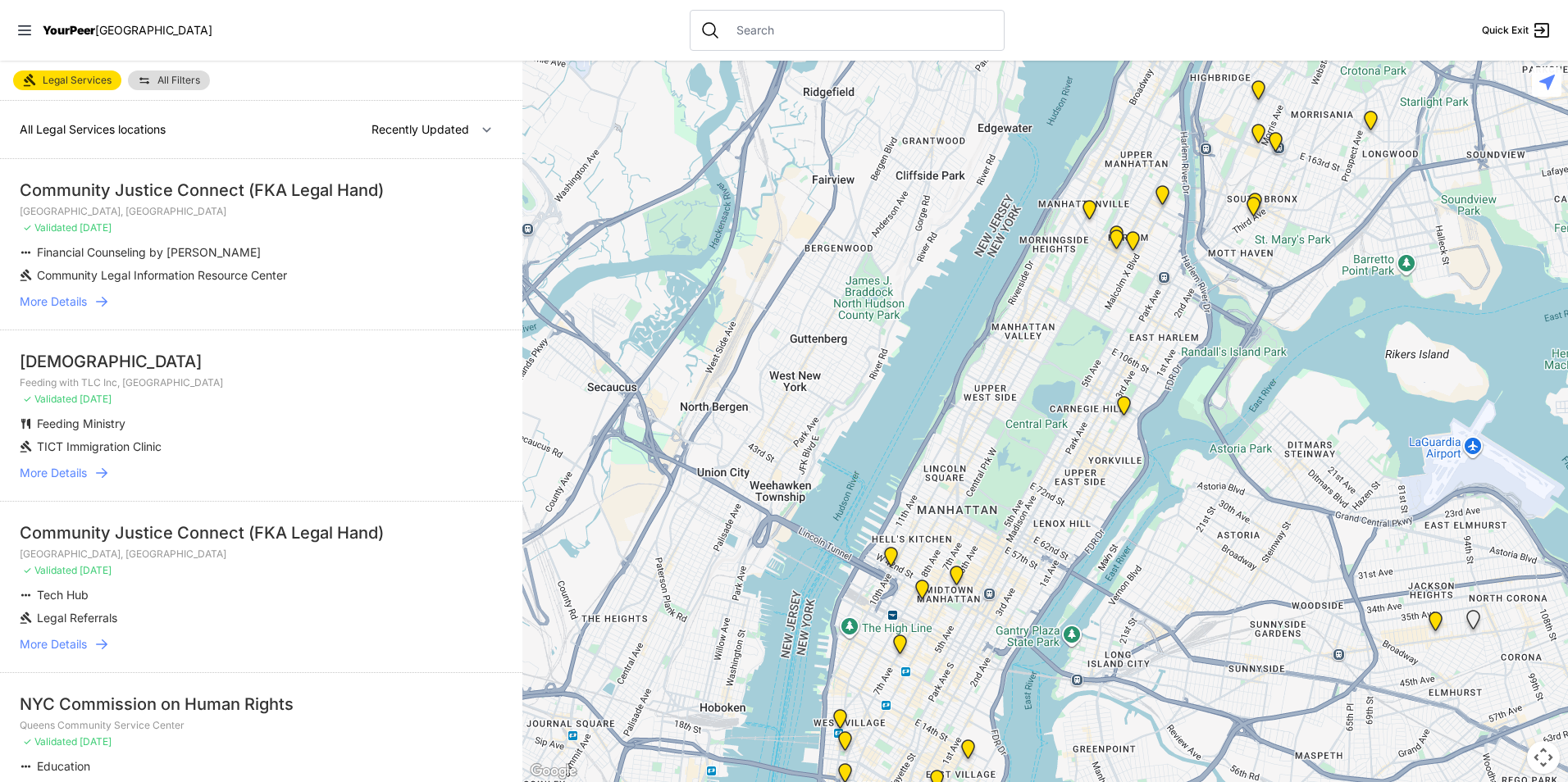
click at [1132, 242] on img "Main NYC Office, Harlem" at bounding box center [1132, 244] width 21 height 26
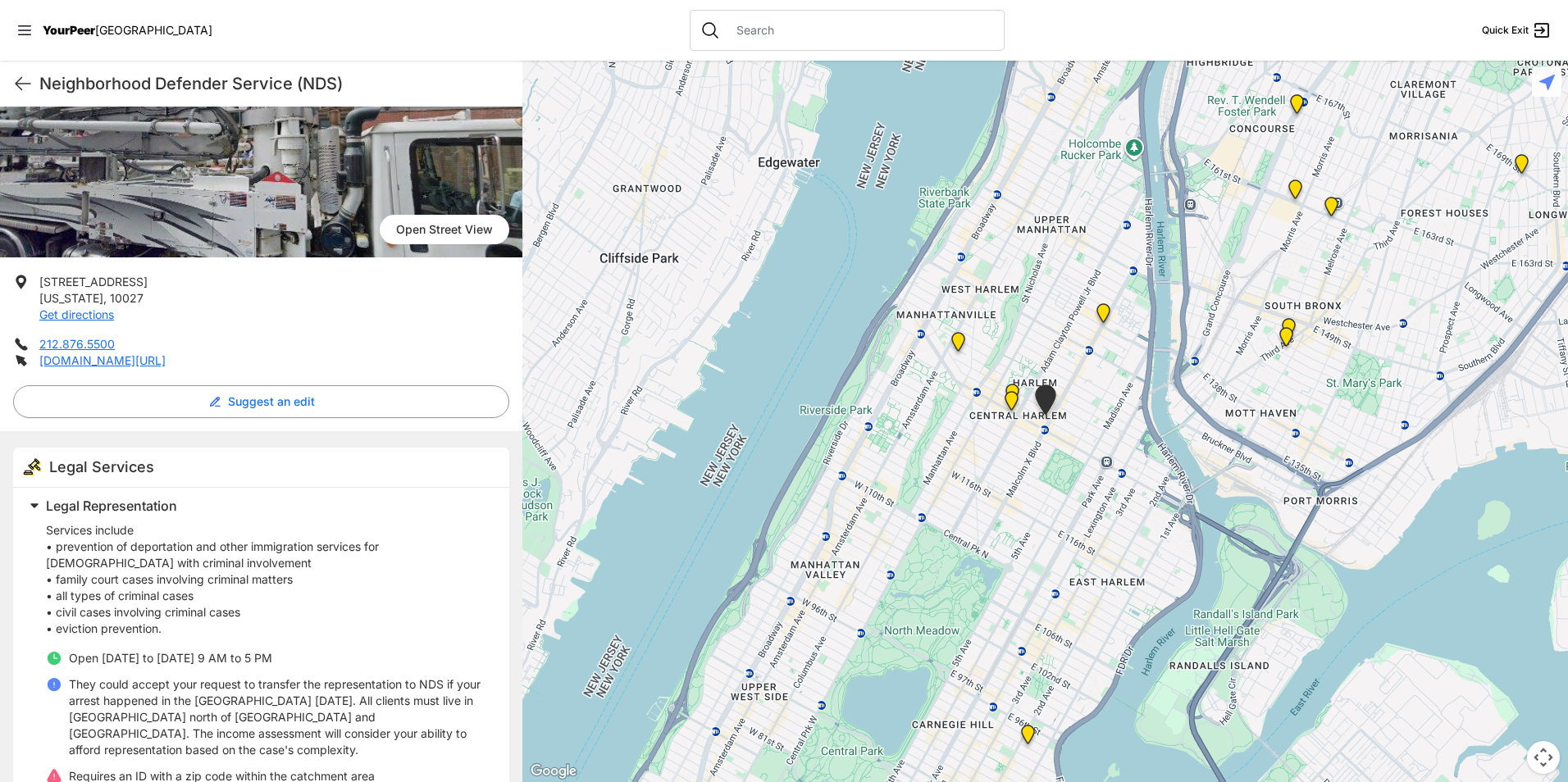
scroll to position [202, 0]
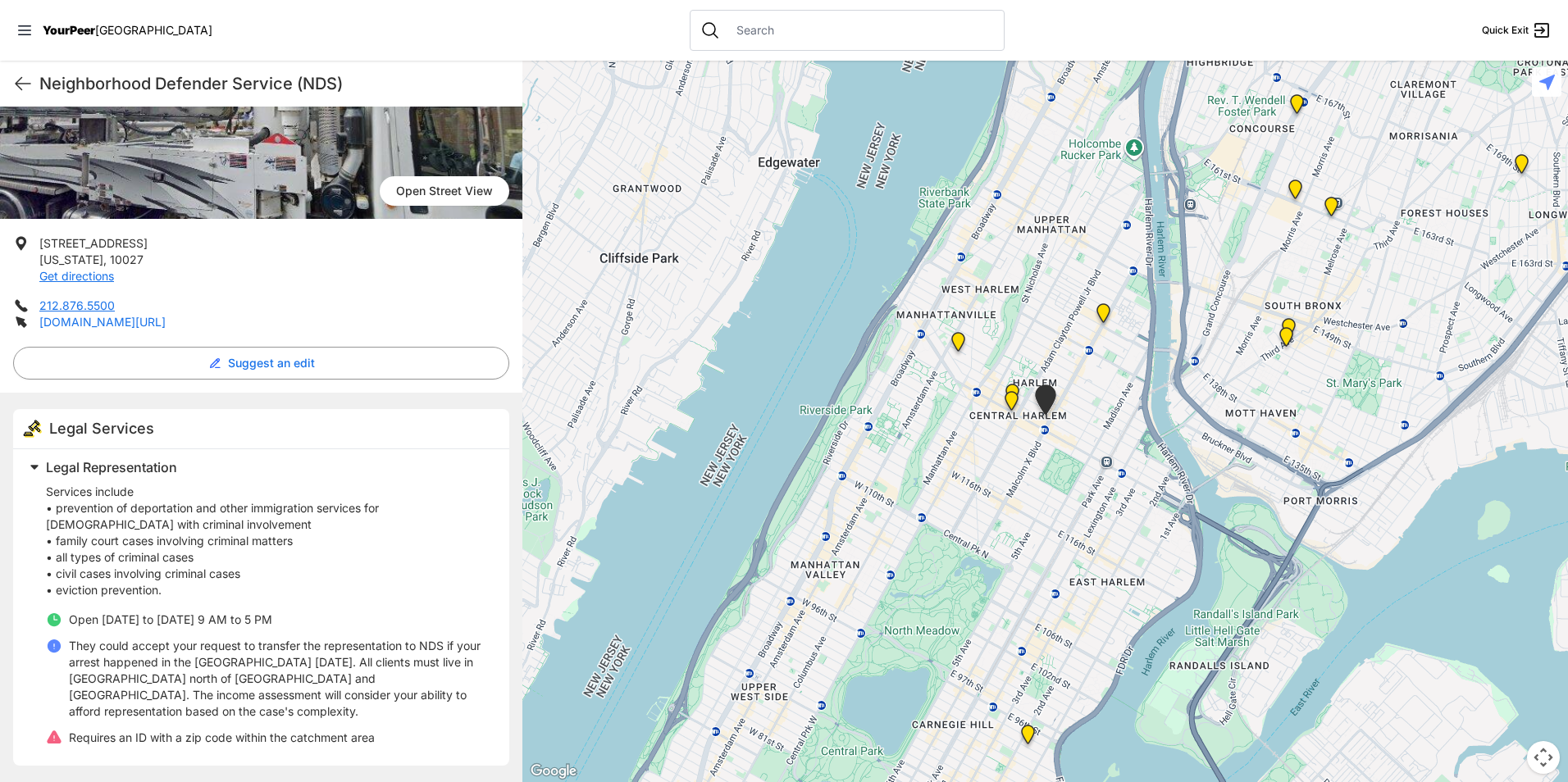
click at [166, 326] on link "[DOMAIN_NAME][URL]" at bounding box center [103, 321] width 127 height 14
